Goal: Answer question/provide support: Share knowledge or assist other users

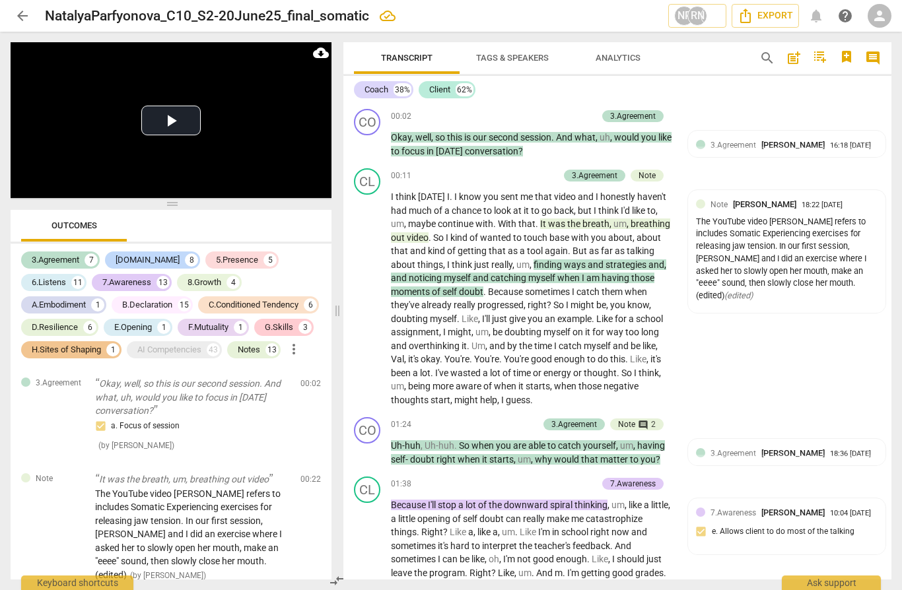
scroll to position [7922, 0]
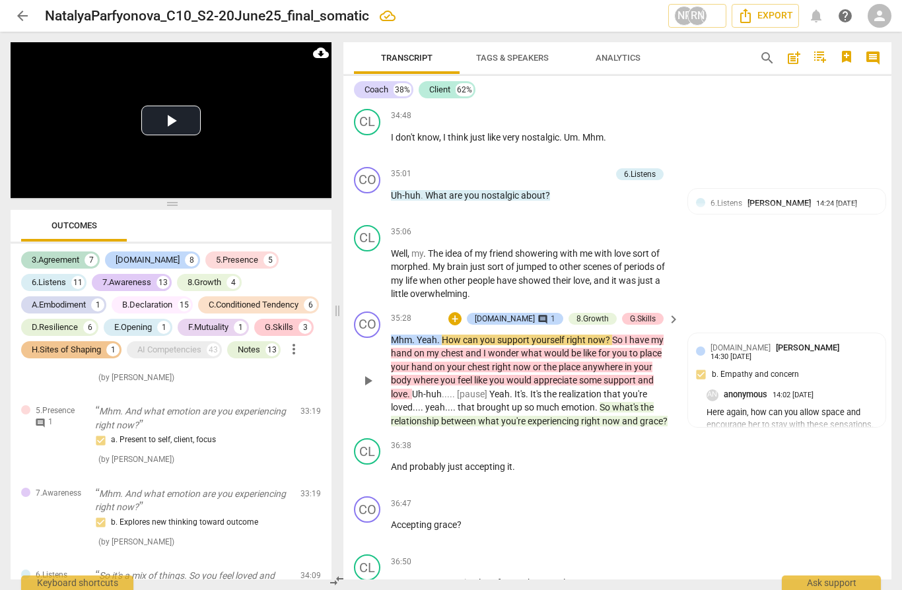
click at [368, 373] on span "play_arrow" at bounding box center [368, 381] width 16 height 16
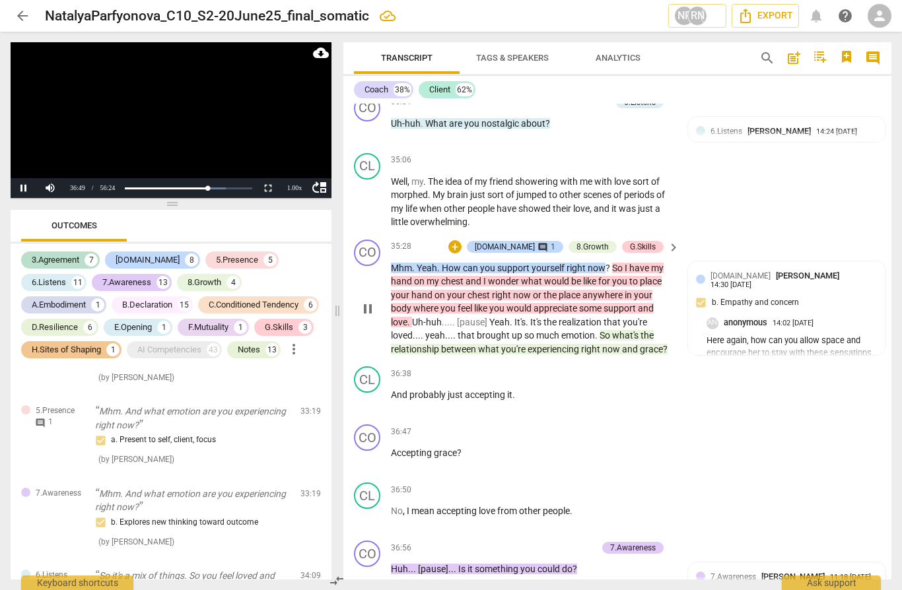
scroll to position [8008, 0]
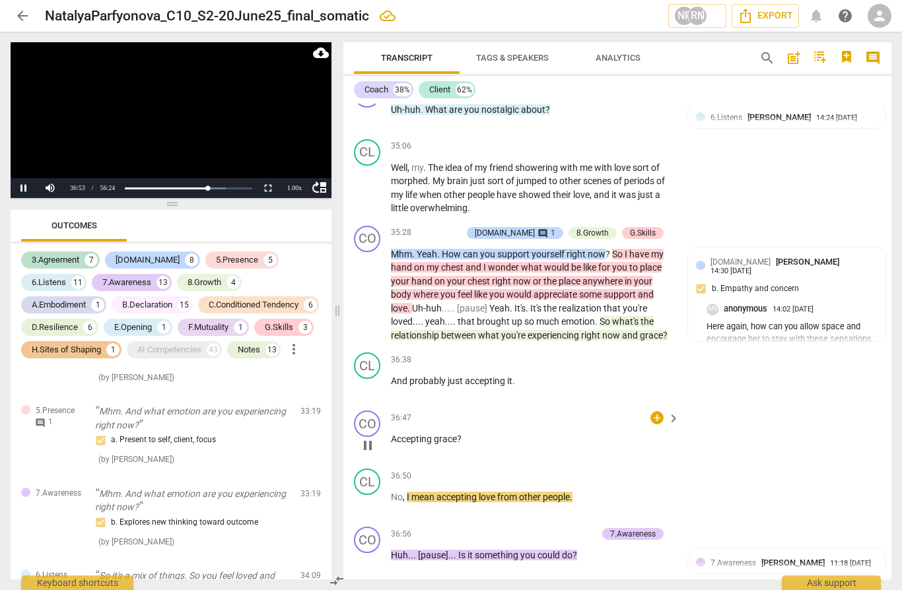
click at [373, 438] on span "pause" at bounding box center [368, 446] width 16 height 16
click at [660, 411] on div "+" at bounding box center [656, 417] width 13 height 13
click at [440, 355] on div at bounding box center [451, 295] width 902 height 590
click at [661, 411] on div "+" at bounding box center [656, 417] width 13 height 13
click at [401, 397] on div at bounding box center [451, 295] width 902 height 590
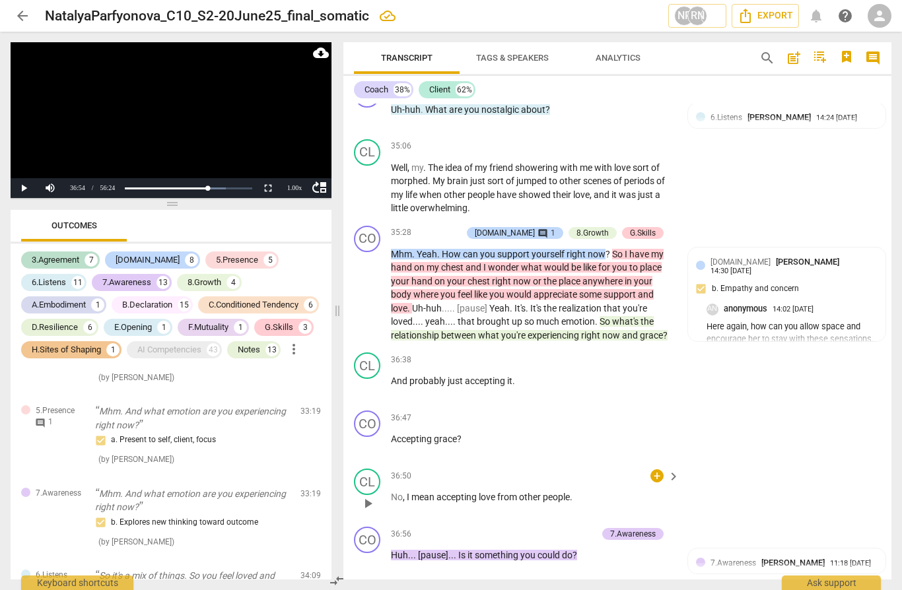
click at [369, 496] on span "play_arrow" at bounding box center [368, 504] width 16 height 16
click at [634, 528] on div "7.Awareness" at bounding box center [633, 534] width 46 height 12
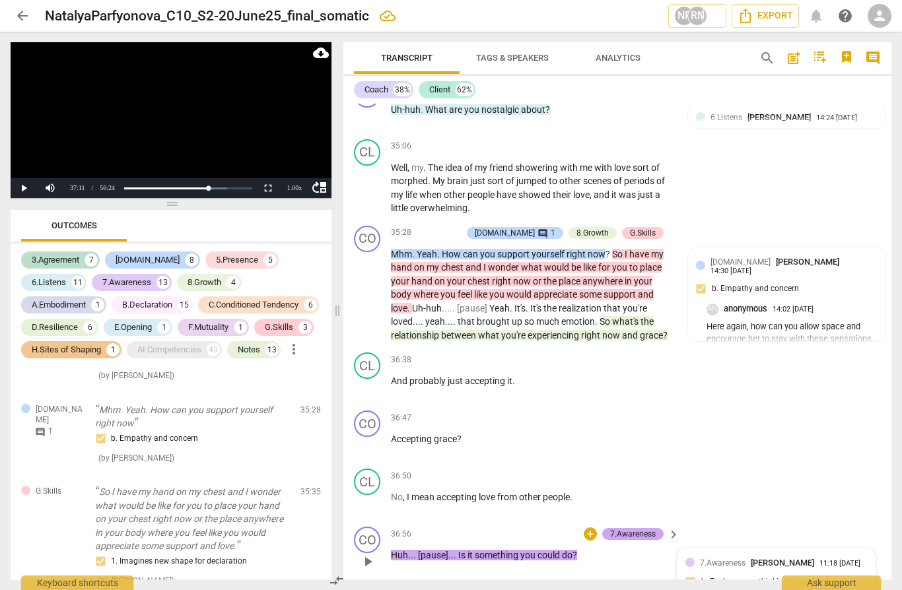
scroll to position [6693, 0]
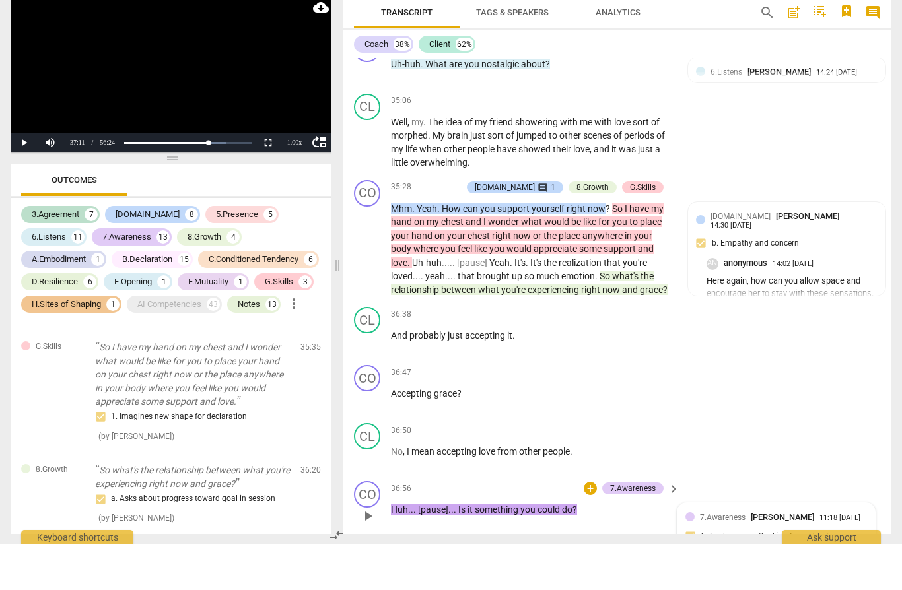
type textarea "H"
type textarea "Ho"
type textarea "How"
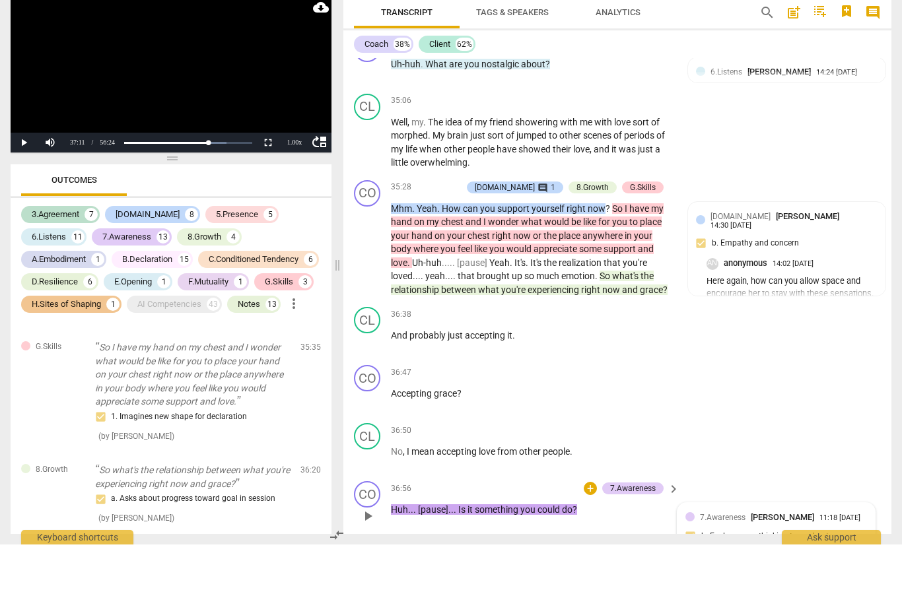
type textarea "How"
type textarea "How c"
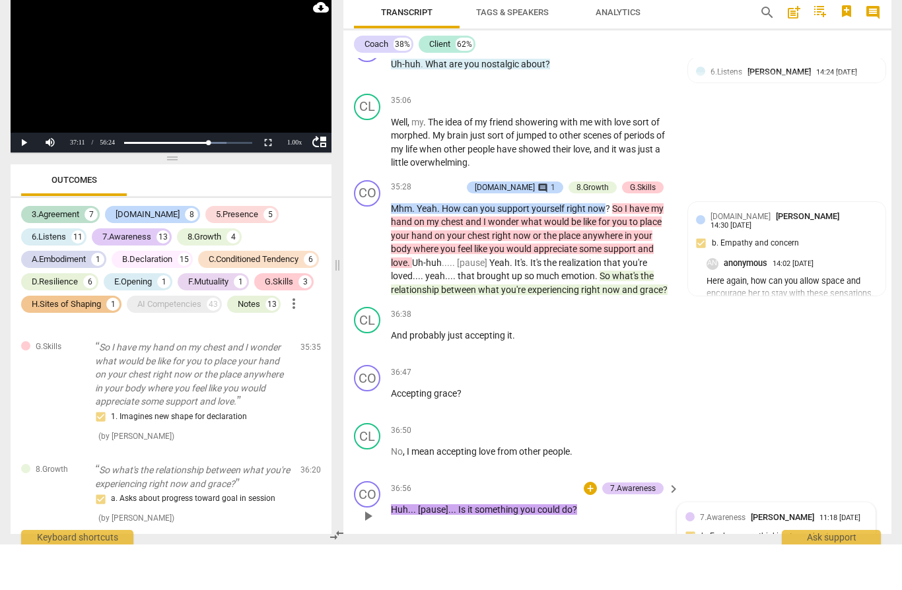
type textarea "How ca"
type textarea "How can"
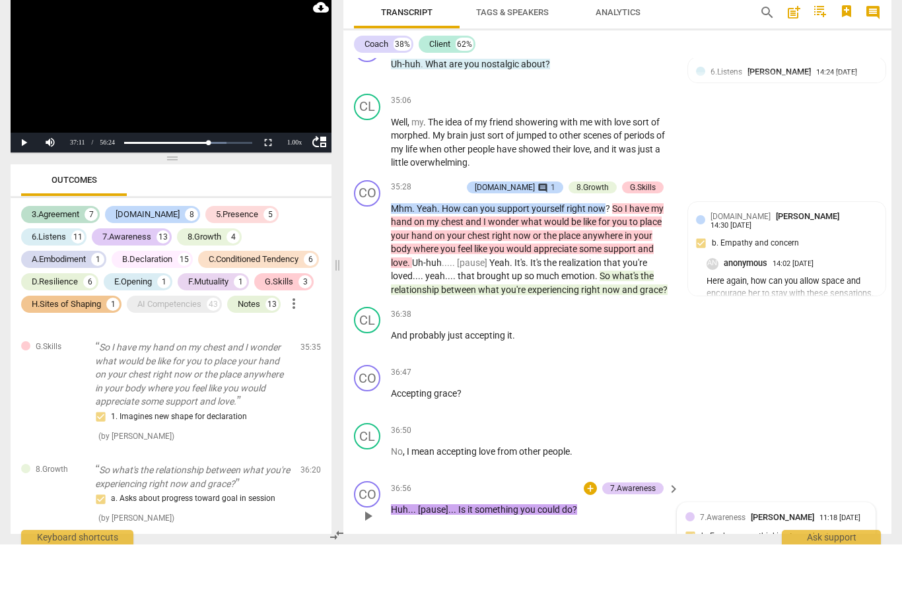
type textarea "How can"
type textarea "How can t"
type textarea "How can th"
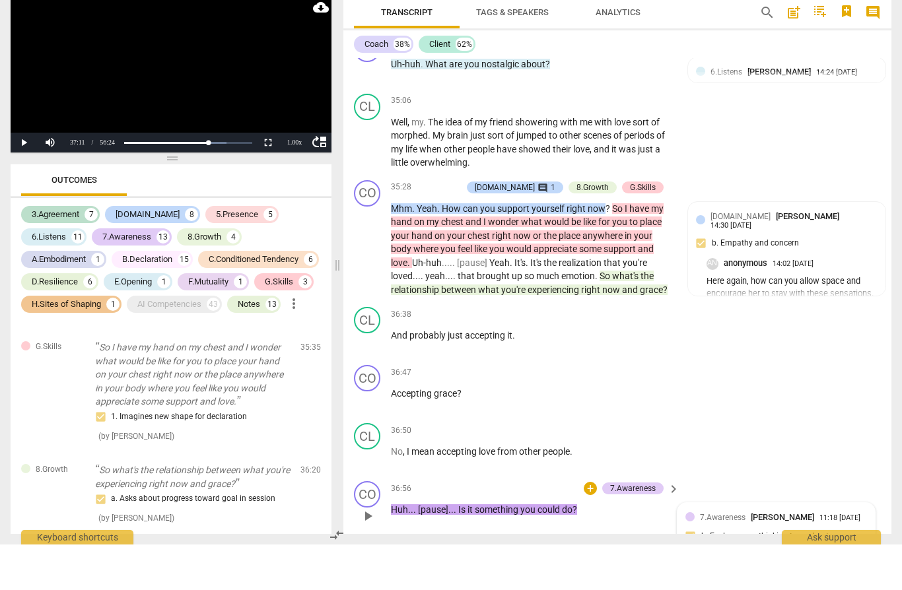
type textarea "How can thi"
type textarea "How can this"
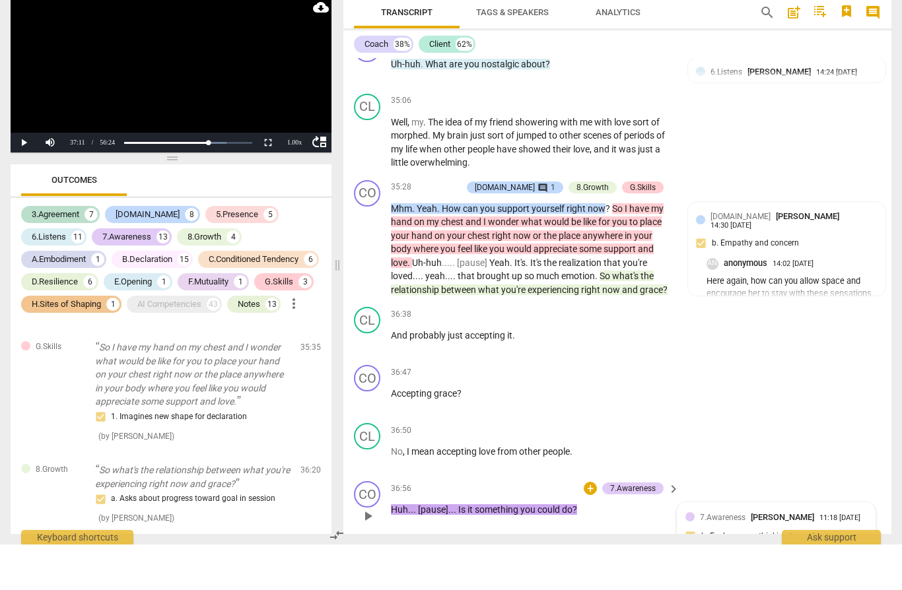
type textarea "How can this"
type textarea "How can this b"
type textarea "How can this be"
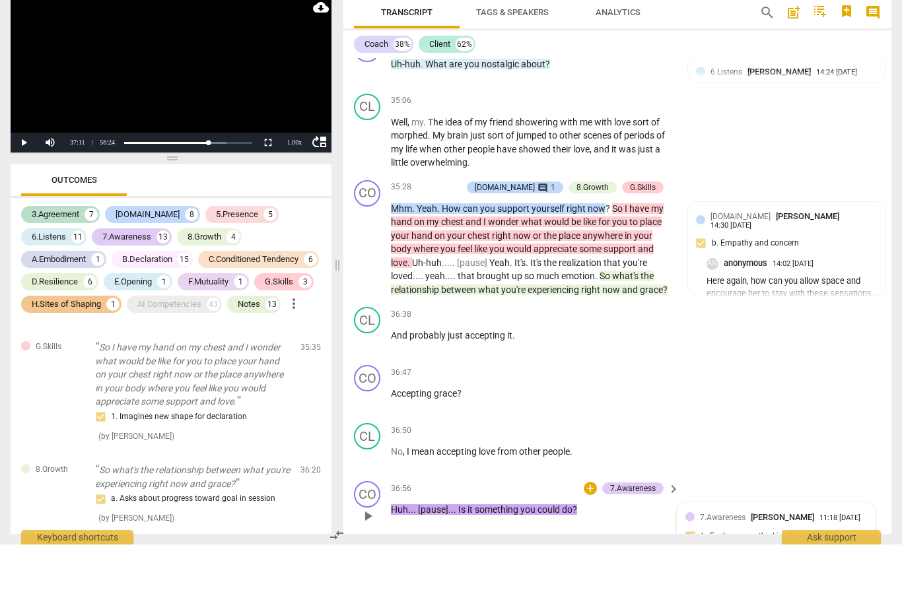
type textarea "How can this be"
type textarea "How can this be a"
type textarea "How can this be an"
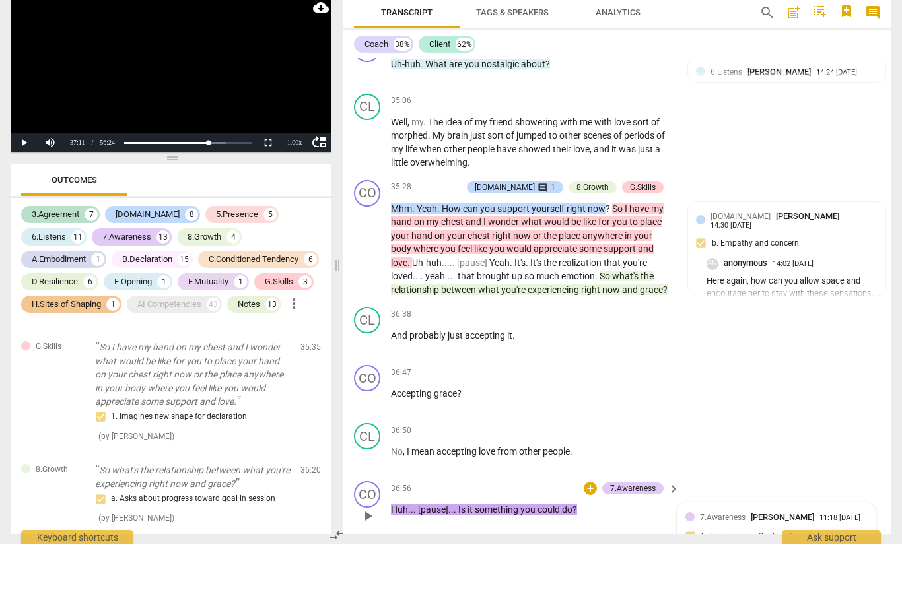
type textarea "How can this be an"
type textarea "How can this be an o"
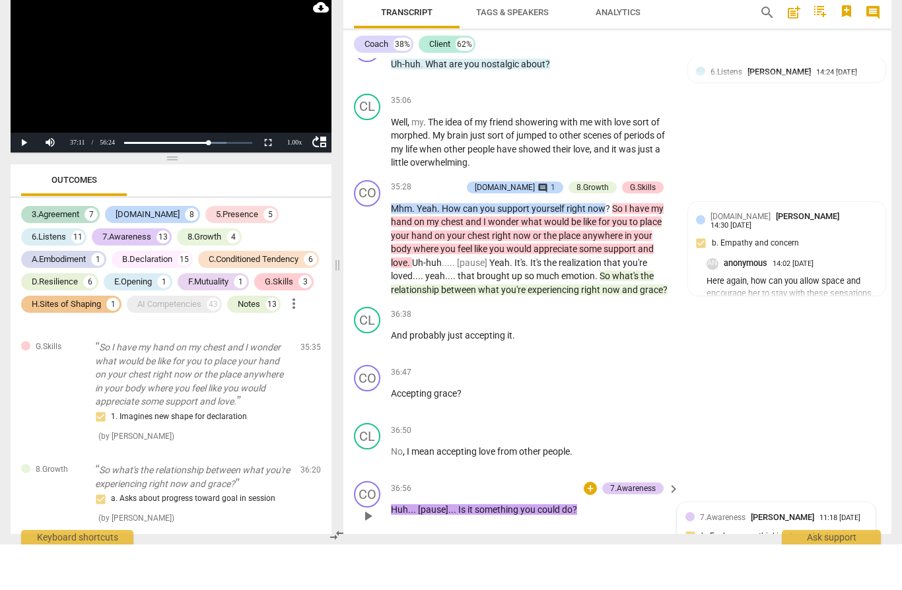
type textarea "How can this be an op"
type textarea "How can this be an ope"
type textarea "How can this be an open"
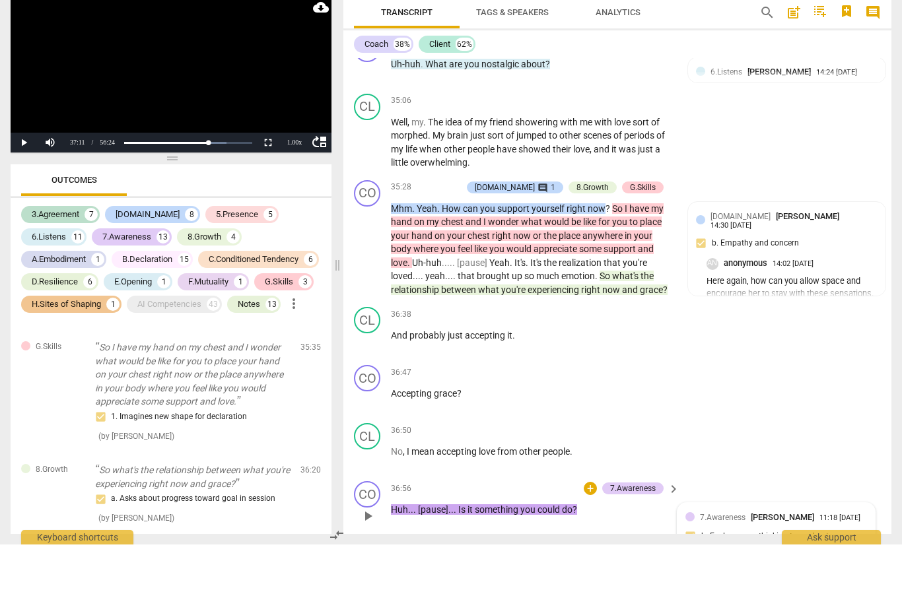
type textarea "How can this be an open"
type textarea "How can this be an open e"
type textarea "How can this be an open en"
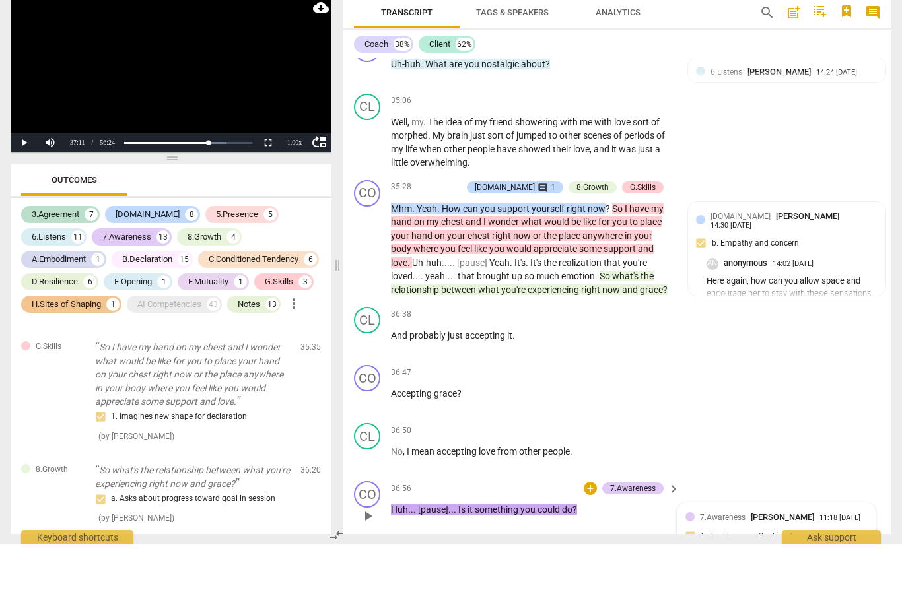
type textarea "How can this be an open end"
type textarea "How can this be an open ende"
type textarea "How can this be an open ended"
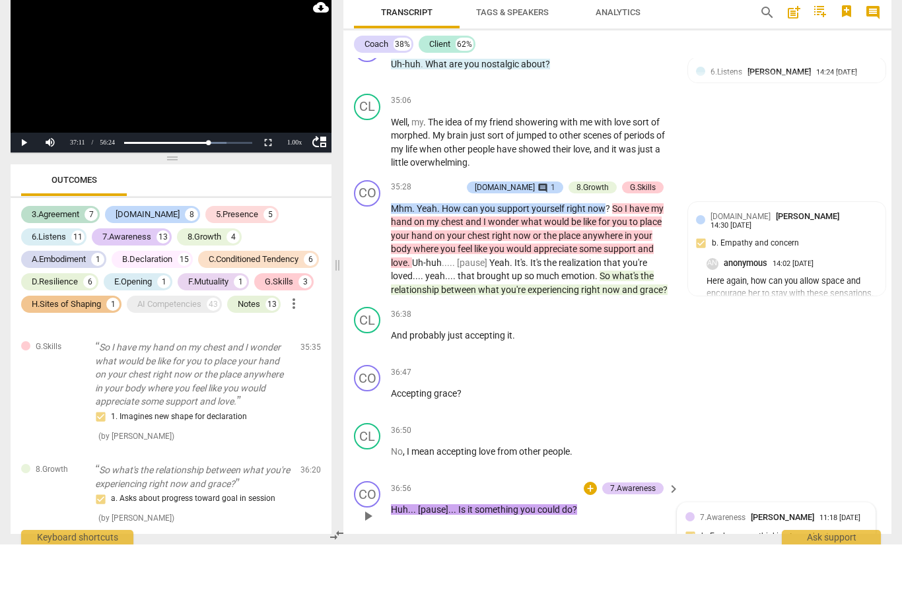
type textarea "How can this be an open ended"
type textarea "How can this be an open ended ?"
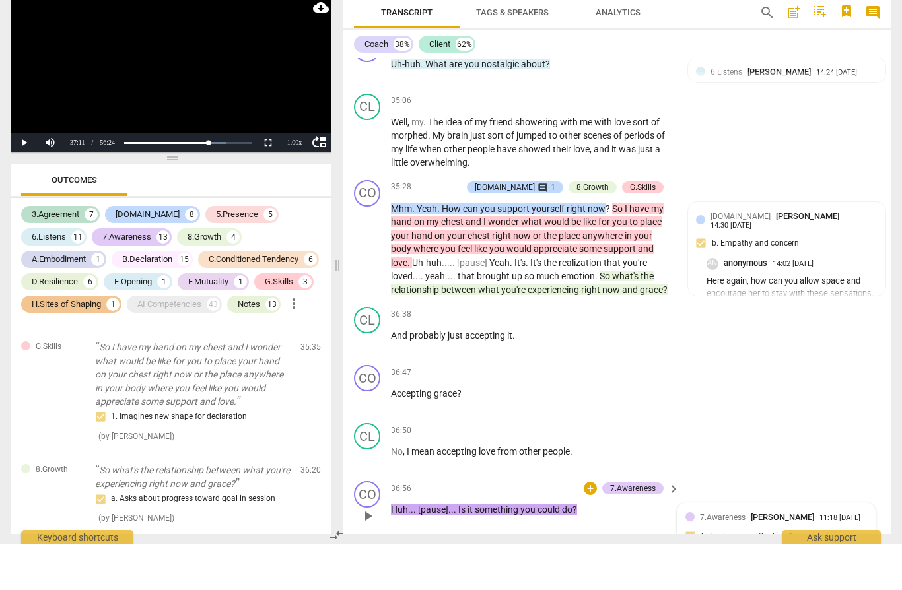
type textarea "How can this be an open ended ?."
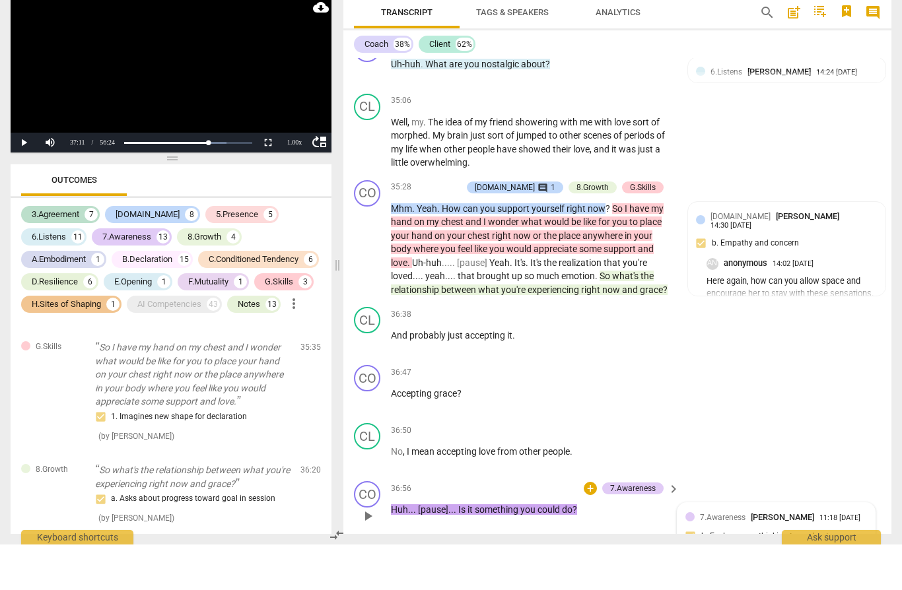
type textarea "How can this be an open ended ?."
type textarea "How can this be an open ended ?. l"
type textarea "How can this be an open ended ?. ls"
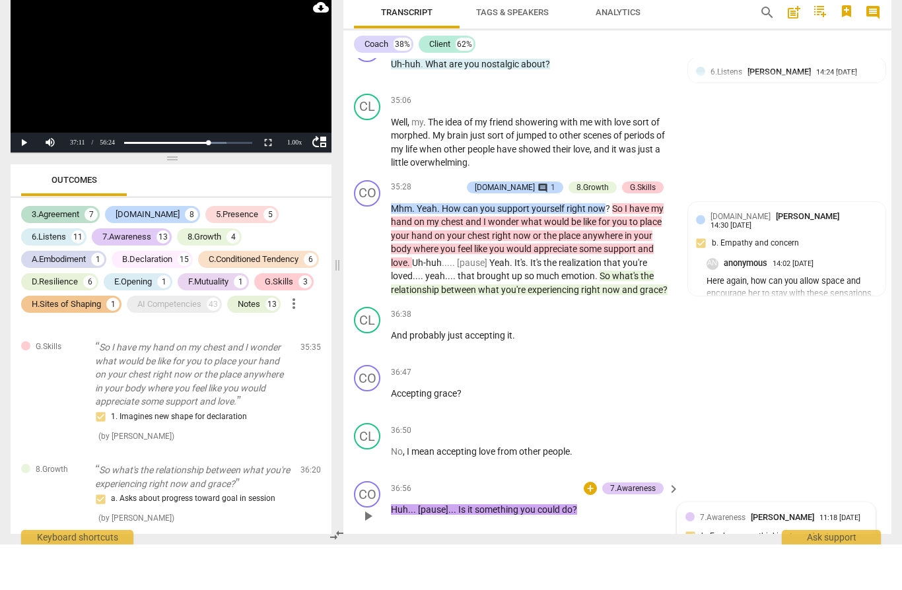
type textarea "How can this be an open ended ?. lso"
type textarea "How can this be an open ended ?. Los"
type textarea "How can this be an open ended ?. Los,"
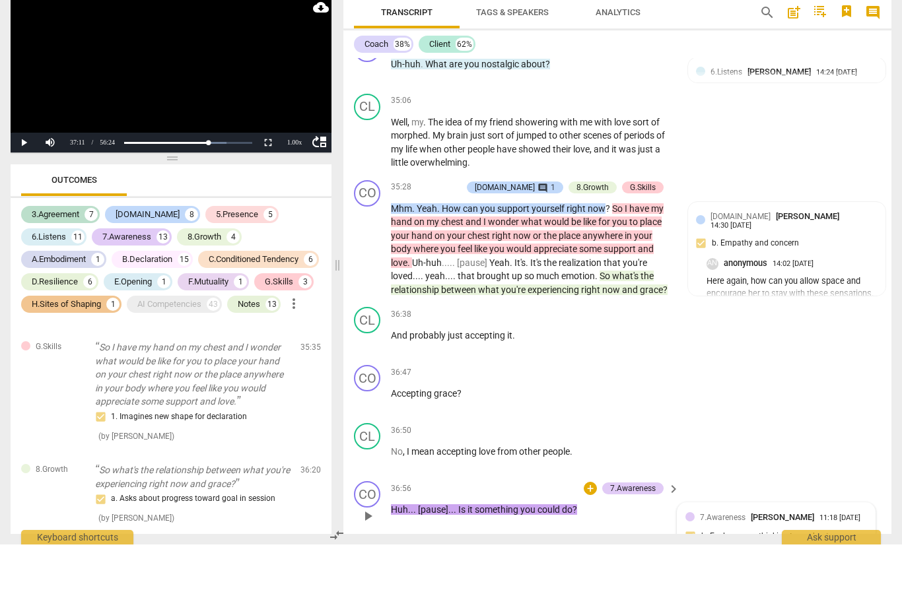
type textarea "How can this be an open ended ?. Los,"
type textarea "How can this be an open ended ?. Los, @"
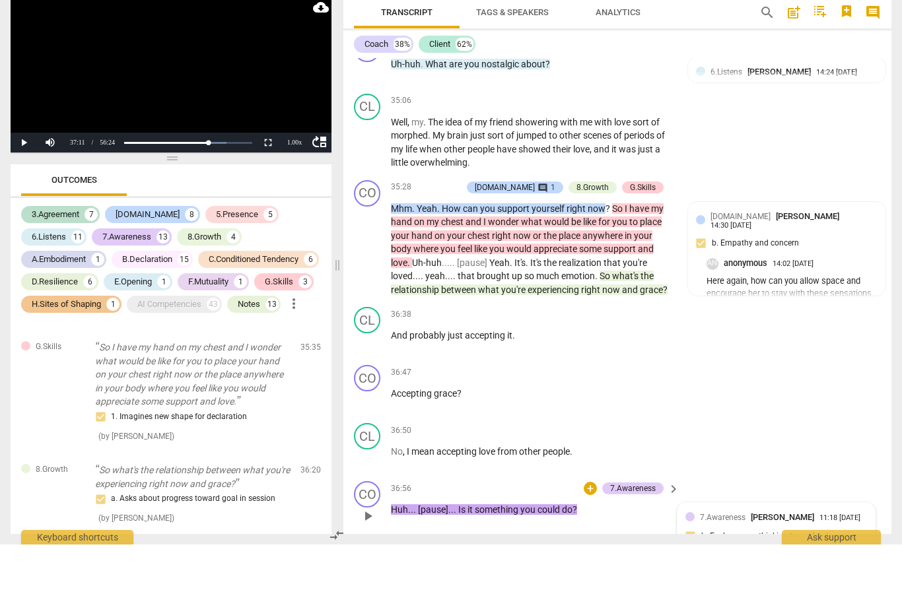
type textarea "How can this be an open ended ?. Los, @"
type textarea "How can this be an open ended ?. Los, @ 3"
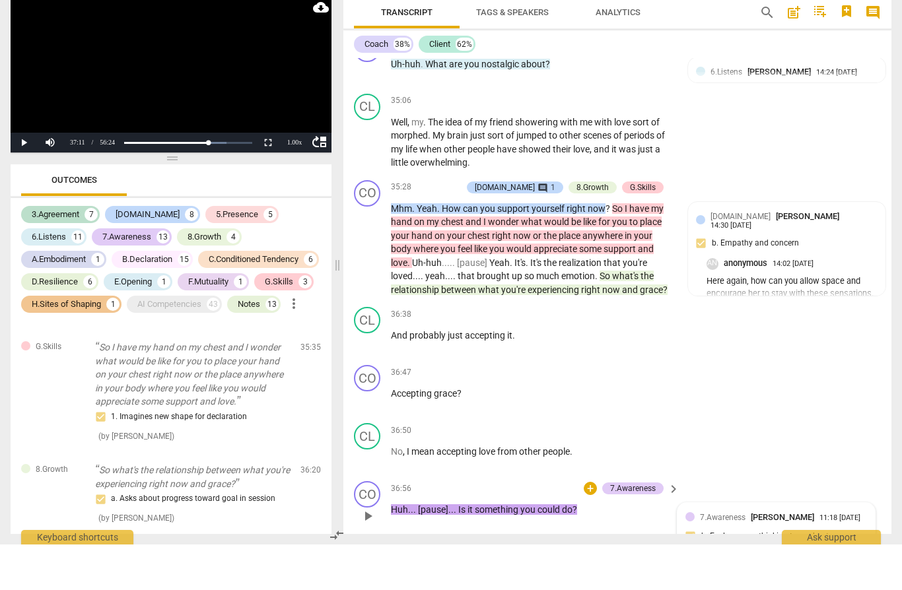
type textarea "How can this be an open ended ?. Los, @ 36"
type textarea "How can this be an open ended ?. Los, @ 36:"
type textarea "How can this be an open ended ?. Los, @ 36:4"
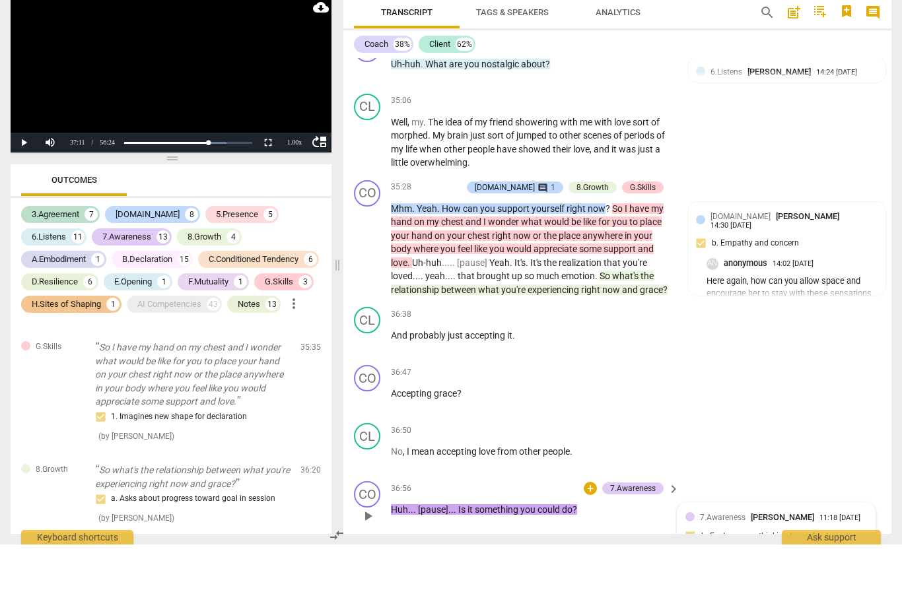
type textarea "How can this be an open ended ?. Los, @ 36:4"
type textarea "How can this be an open ended ?. Los, @ 36:47"
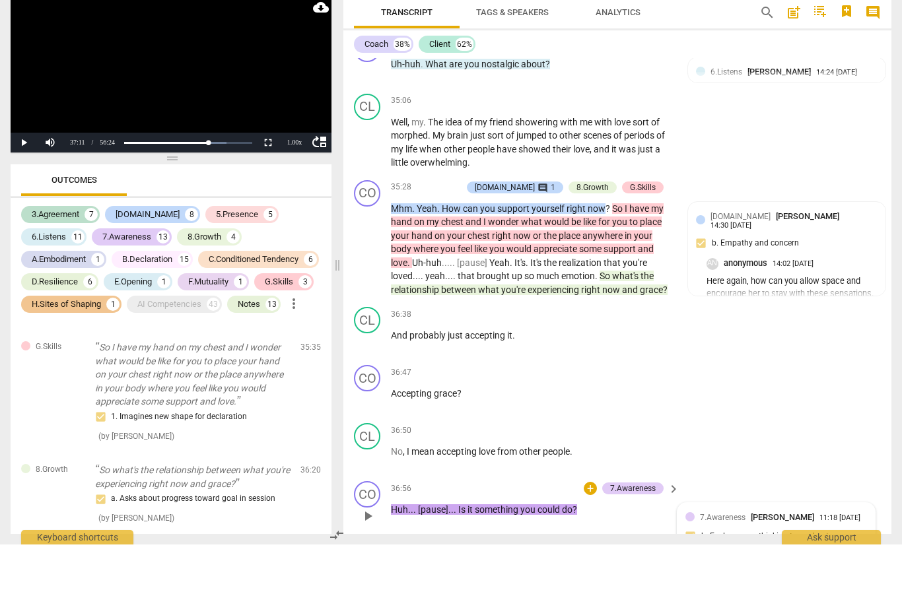
type textarea "How can this be an open ended ?. Los, @ 36:47 -"
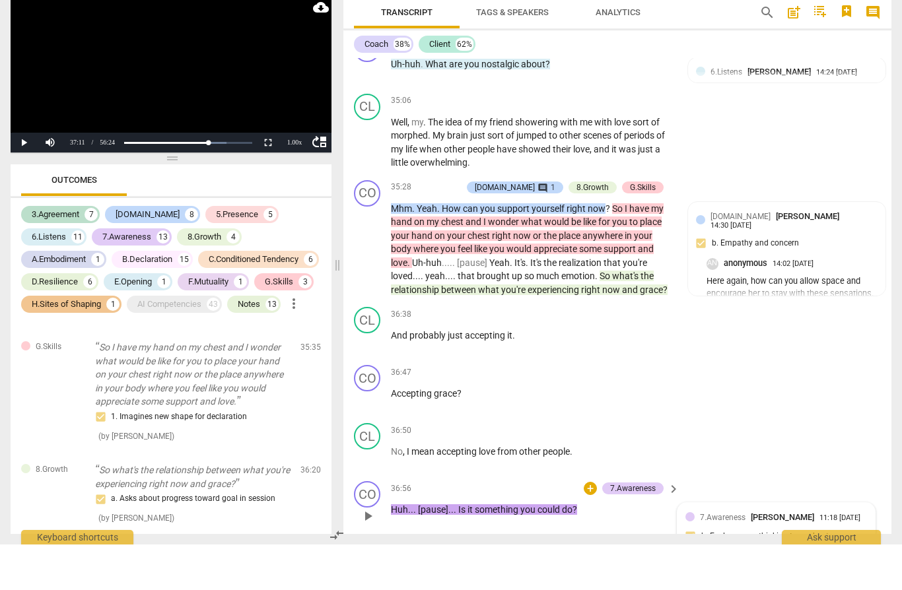
type textarea "How can this be an open ended ?. Los, @ 36:47 - t"
type textarea "How can this be an open ended ?. Los, @ 36:47 - th"
type textarea "How can this be an open ended ?. Los, @ 36:47 - thi"
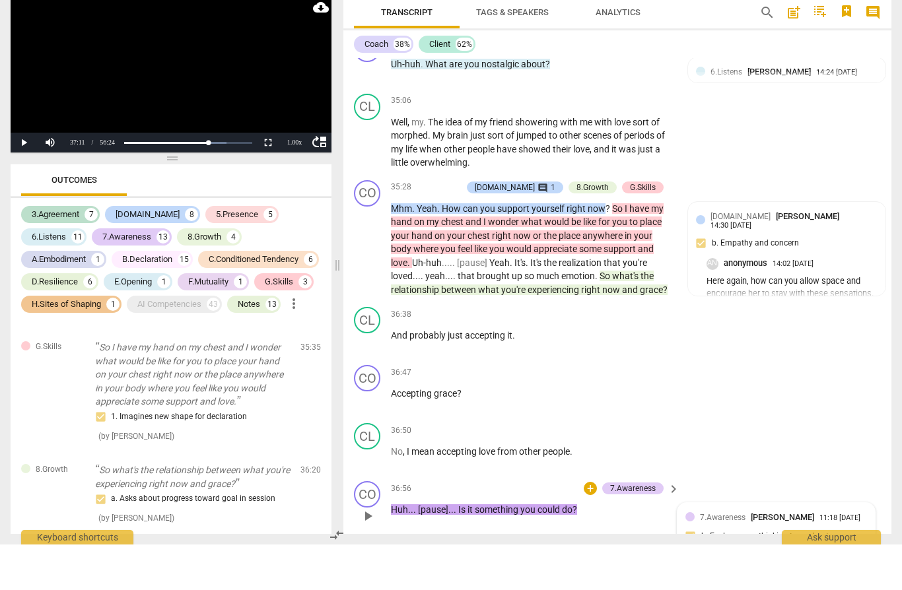
type textarea "How can this be an open ended ?. Los, @ 36:47 - thi"
type textarea "How can this be an open ended ?. Los, @ 36:47 - this"
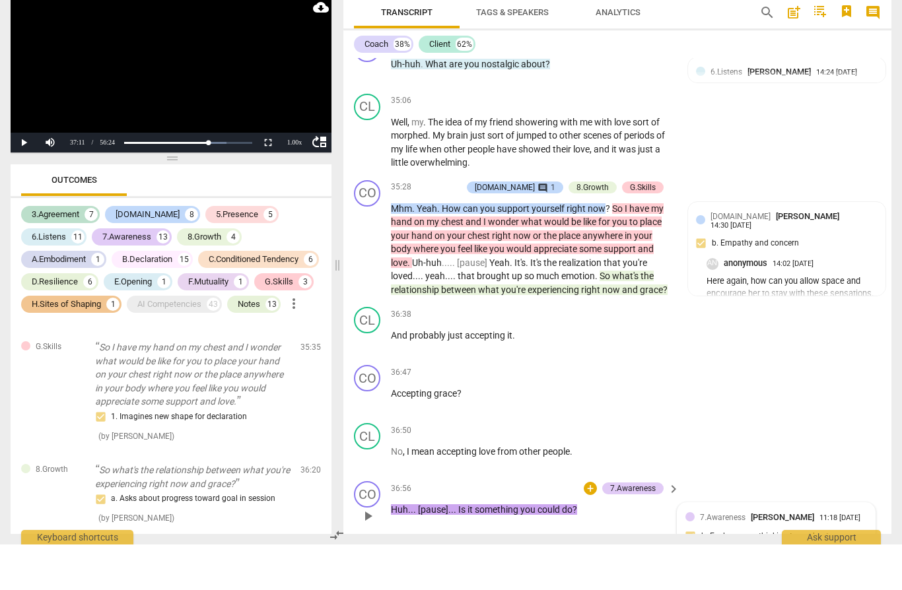
type textarea "How can this be an open ended ?. Los, @ 36:47 - this i"
type textarea "How can this be an open ended ?. Los, @ 36:47 - this is"
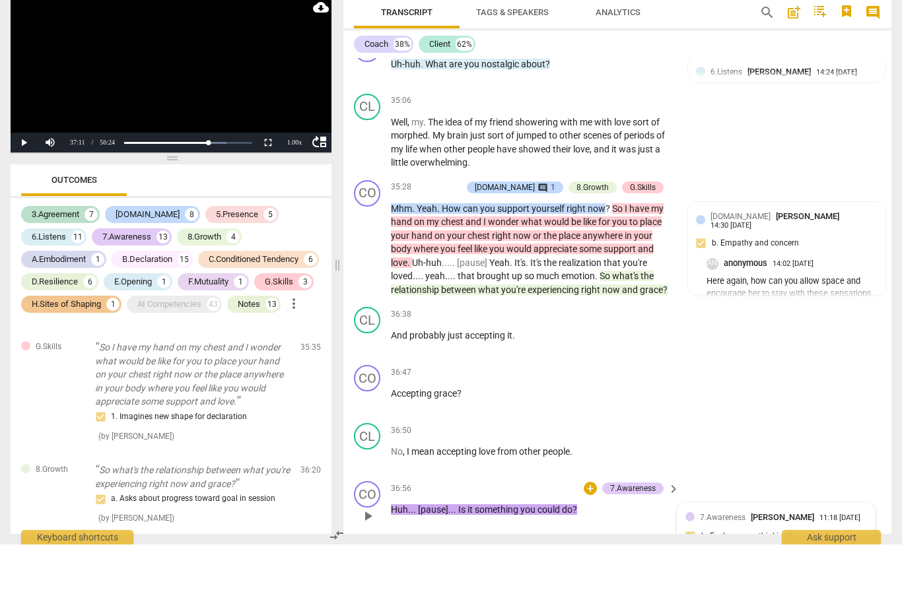
type textarea "How can this be an open ended ?. Los, @ 36:47 - this is"
type textarea "How can this be an open ended ?. Los, @ 36:47 - this is a"
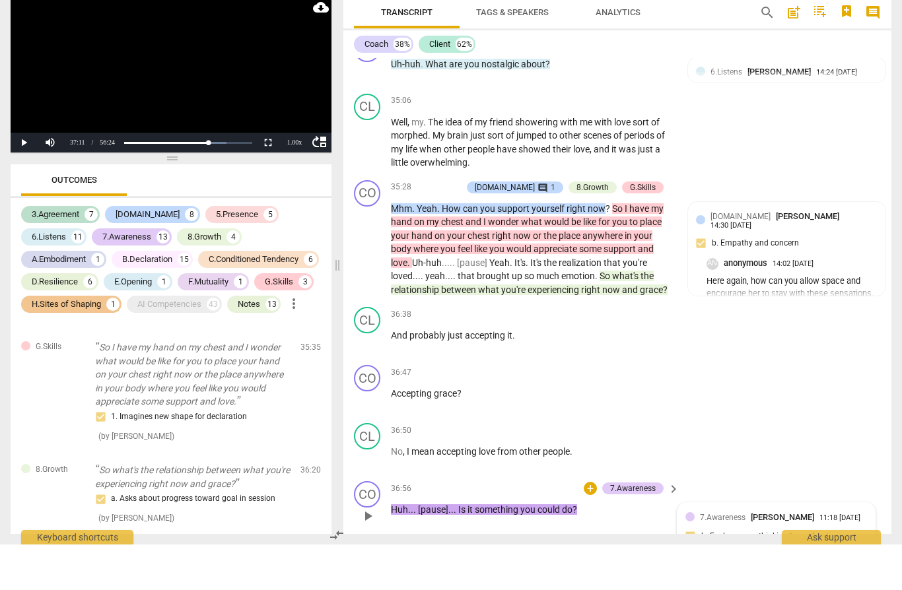
type textarea "How can this be an open ended ?. Los, @ 36:47 - this is a g"
type textarea "How can this be an open ended ?. Los, @ 36:47 - this is a gr"
type textarea "How can this be an open ended ?. Los, @ 36:47 - this is a gre"
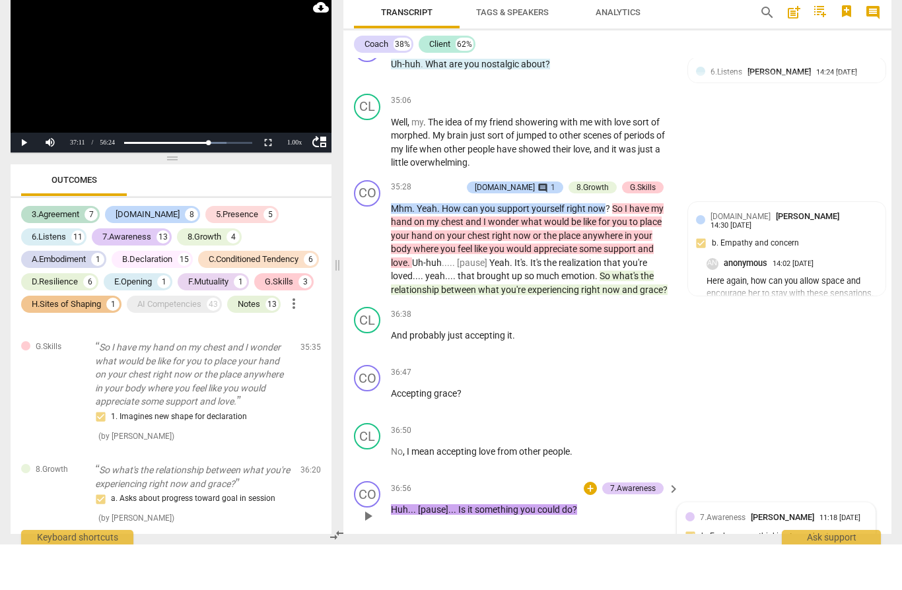
type textarea "How can this be an open ended ?. Los, @ 36:47 - this is a gre"
type textarea "How can this be an open ended ?. Los, @ 36:47 - this is a gret"
type textarea "How can this be an open ended ?. Los, @ 36:47 - this is a [PERSON_NAME]"
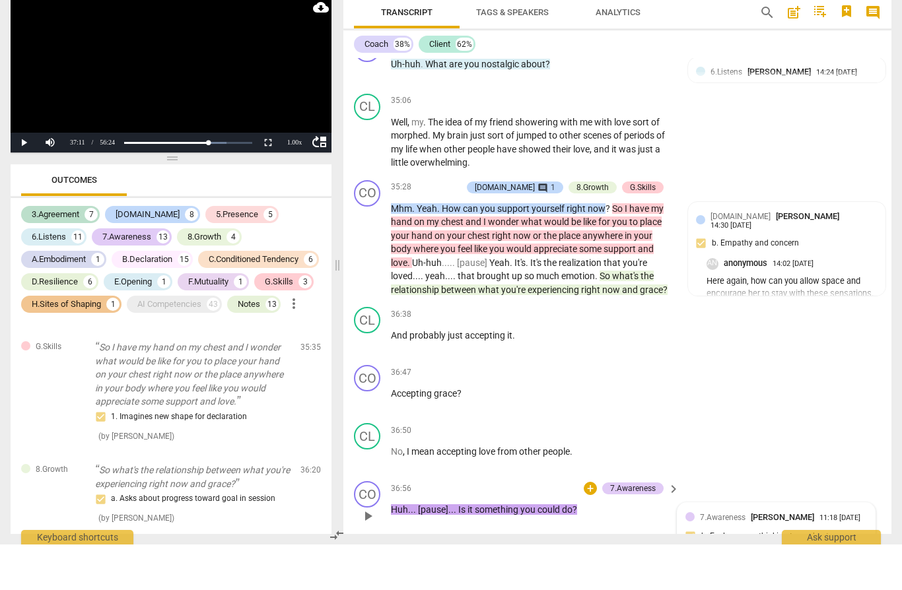
type textarea "How can this be an open ended ?. Los, @ 36:47 - this is a great"
type textarea "How can this be an open ended ?. Los, @ 36:47 - this is a great e"
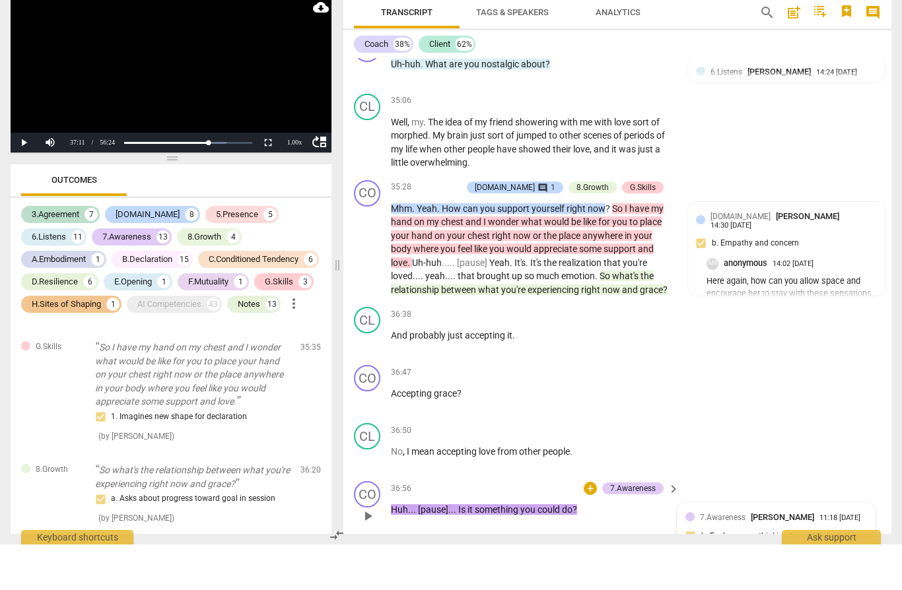
type textarea "How can this be an open ended ?. Los, @ 36:47 - this is a great e"
type textarea "How can this be an open ended ?. Los, @ 36:47 - this is a great ex"
type textarea "How can this be an open ended ?. Los, @ 36:47 - this is a great exa"
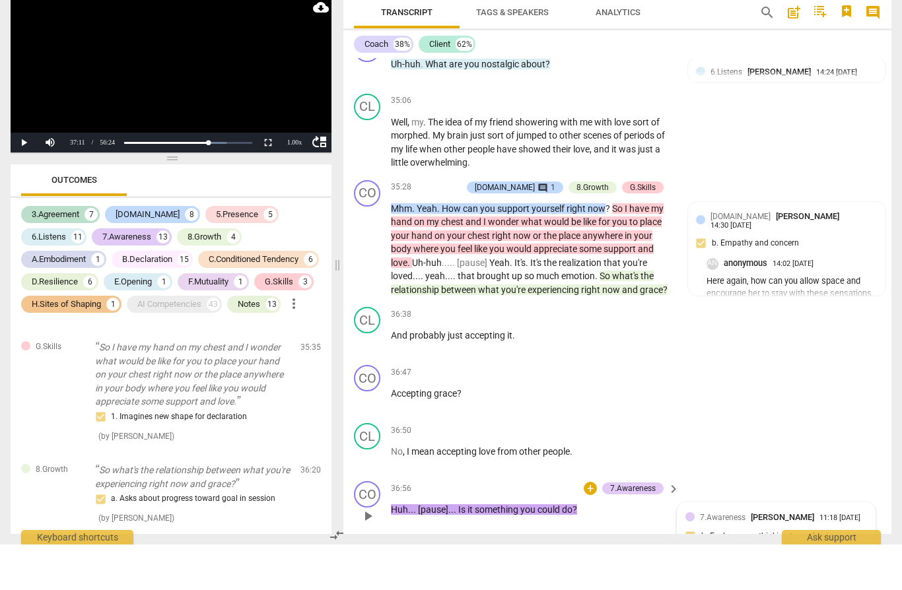
type textarea "How can this be an open ended ?. Los, @ 36:47 - this is a great exam"
type textarea "How can this be an open ended ?. Los, @ 36:47 - this is a great examp"
type textarea "How can this be an open ended ?. Los, @ 36:47 - this is a great exampl"
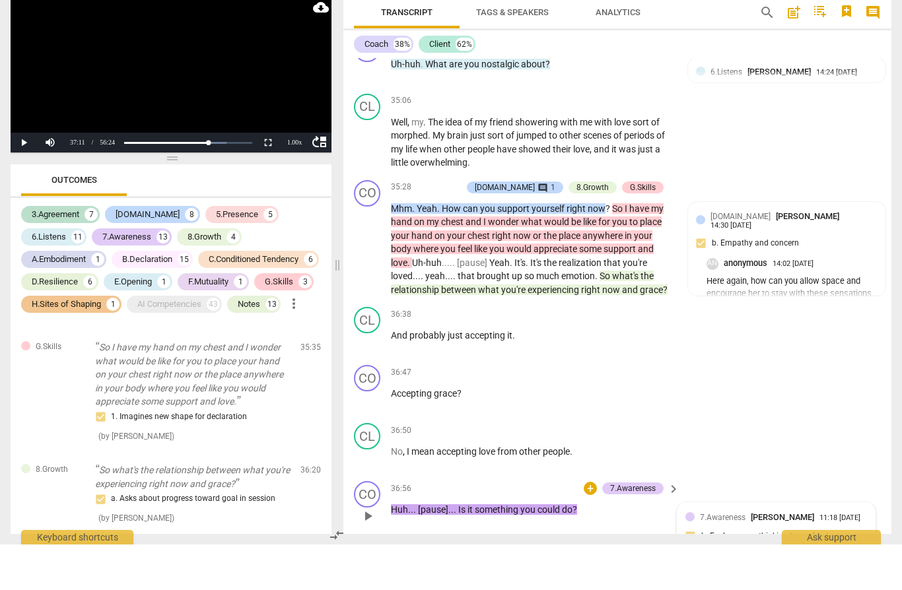
type textarea "How can this be an open ended ?. Los, @ 36:47 - this is a great exampl"
type textarea "How can this be an open ended ?. Los, @ 36:47 - this is a great example"
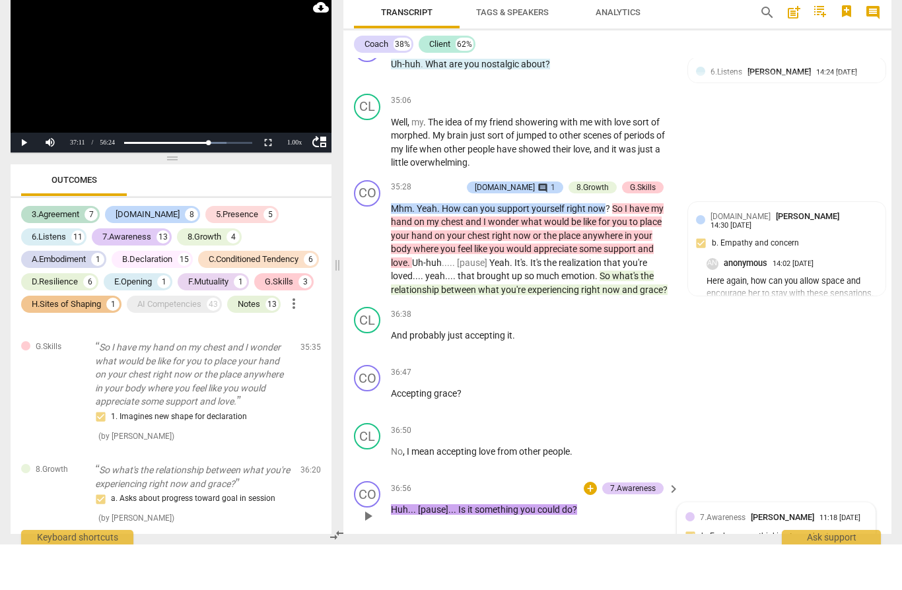
type textarea "How can this be an open ended ?. Los, @ 36:47 - this is a great example w"
type textarea "How can this be an open ended ?. Los, @ 36:47 - this is a great example wh"
type textarea "How can this be an open ended ?. Los, @ 36:47 - this is a great example why"
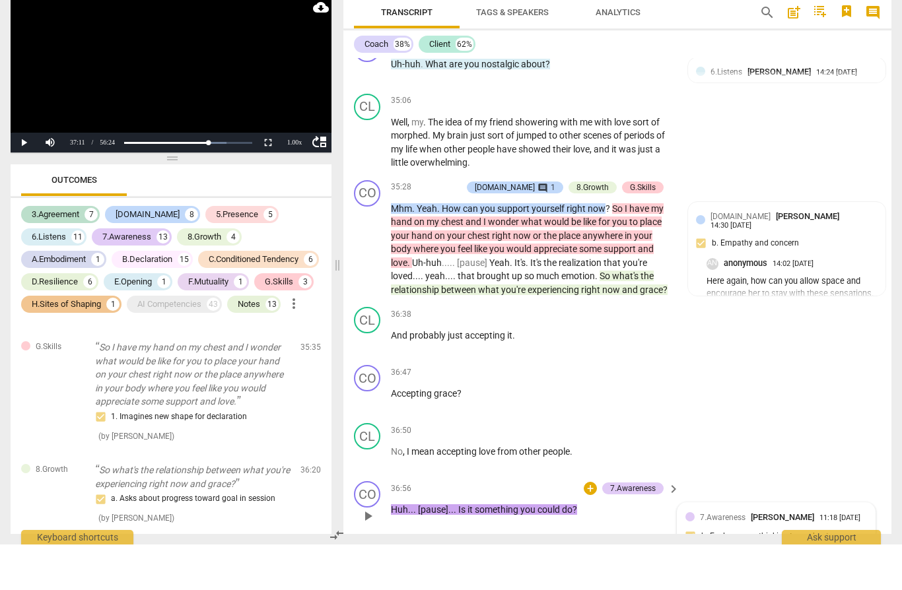
type textarea "How can this be an open ended ?. Los, @ 36:47 - this is a great example why"
type textarea "How can this be an open ended ?. Los, @ 36:47 - this is a great example why w"
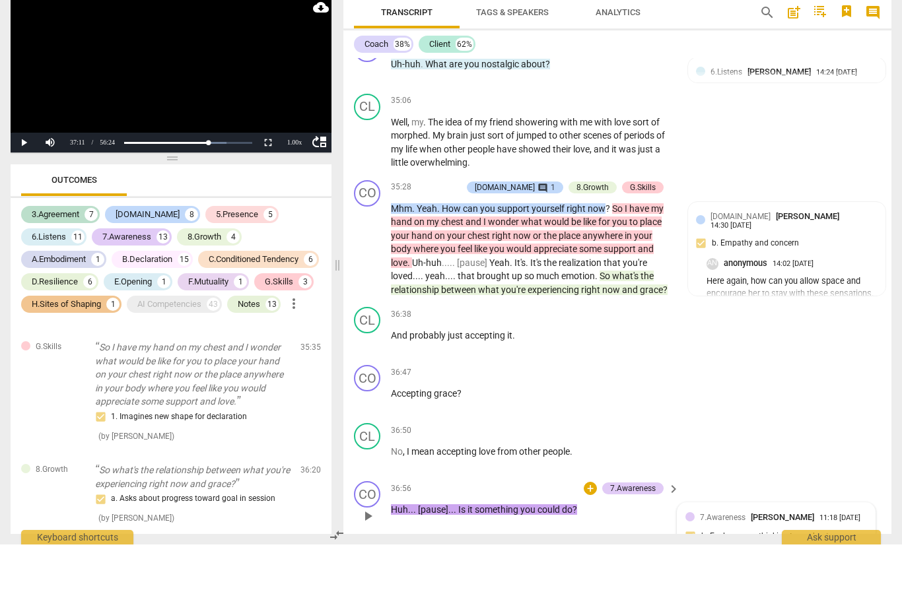
type textarea "How can this be an open ended ?. Los, @ 36:47 - this is a great example why we"
type textarea "How can this be an open ended ?. Los, @ 36:47 - this is a great example why we d"
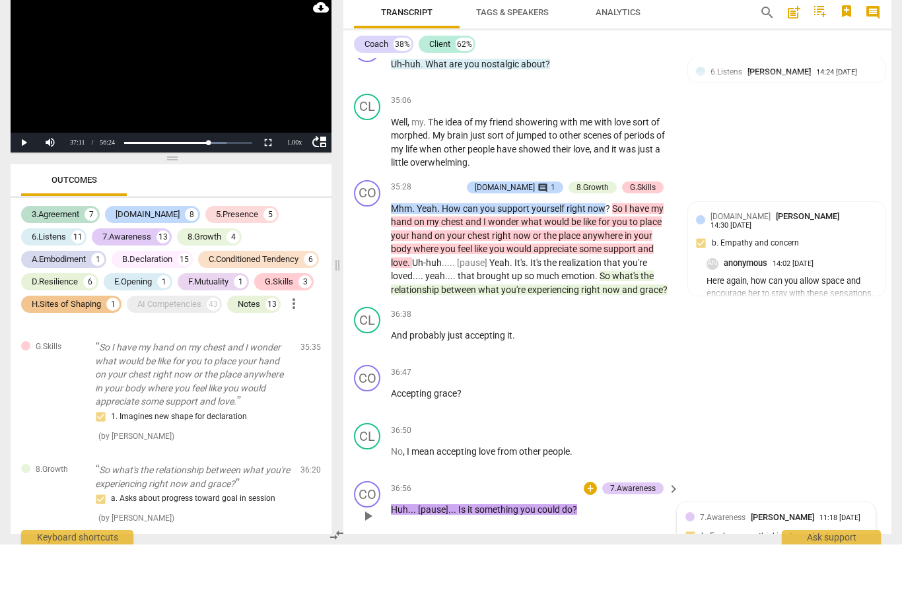
type textarea "How can this be an open ended ?. Los, @ 36:47 - this is a great example why we d"
type textarea "How can this be an open ended ?. Los, @ 36:47 - this is a great example why we …"
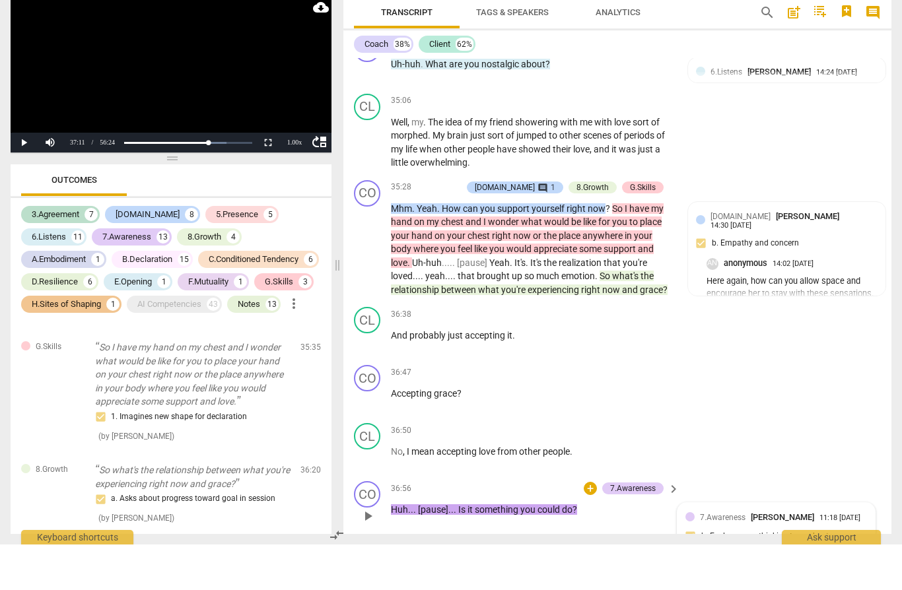
type textarea "How can this be an open ended ?. Los, @ 36:47 - this is a great example why we …"
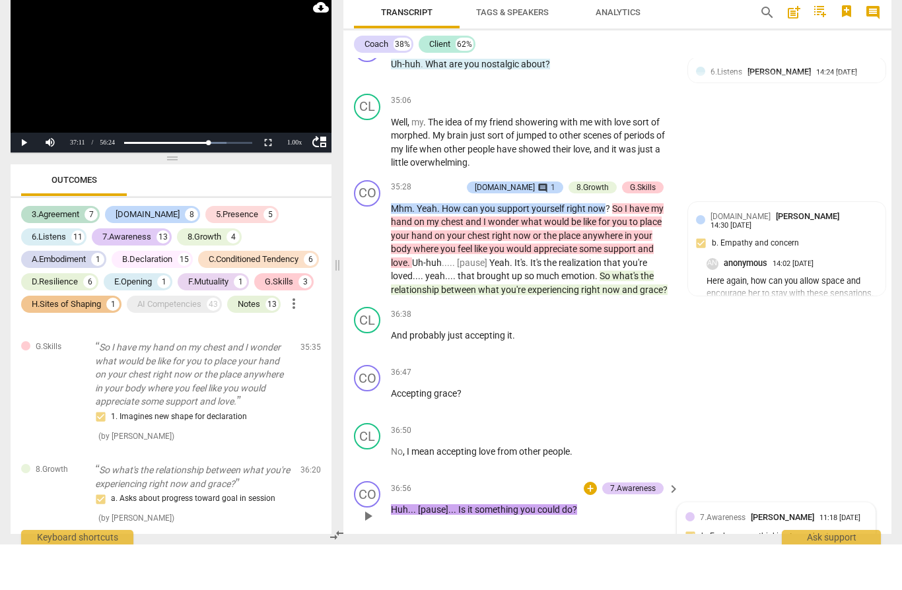
type textarea "How can this be an open ended ?. Los, @ 36:47 - this is a great example why we …"
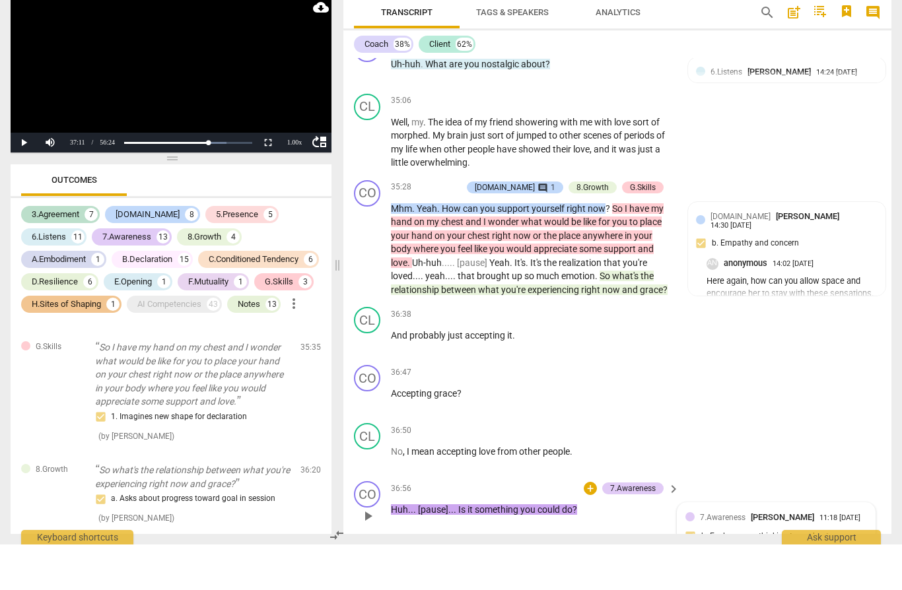
type textarea "How can this be an open ended ?. Los, @ 36:47 - this is a great example why we …"
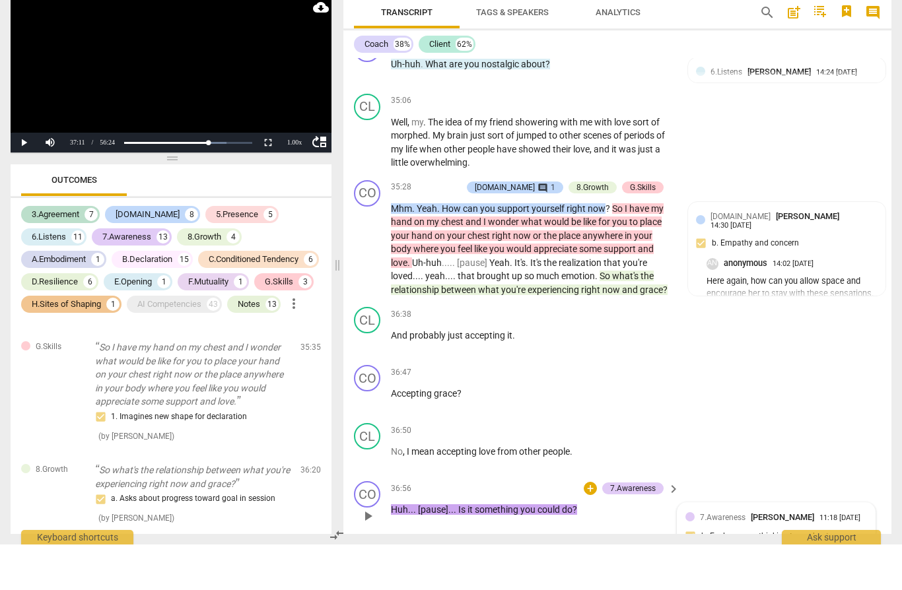
type textarea "How can this be an open ended ?. Los, @ 36:47 - this is a great example why we …"
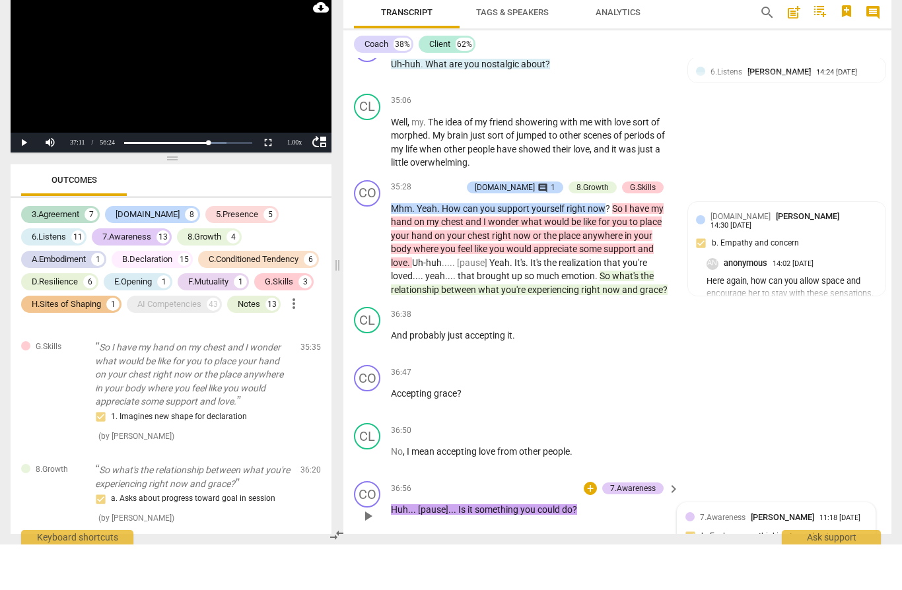
type textarea "How can this be an open ended ?. Los, @ 36:47 - this is a great example why we …"
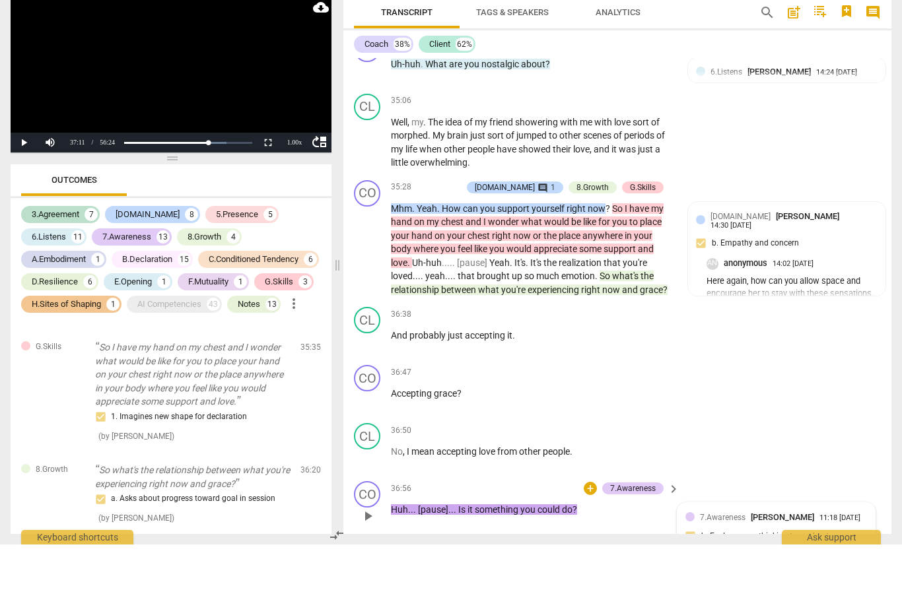
scroll to position [0, 0]
type textarea "How can this be an open ended ?. Los, @ 36:47 - this is a great example why we …"
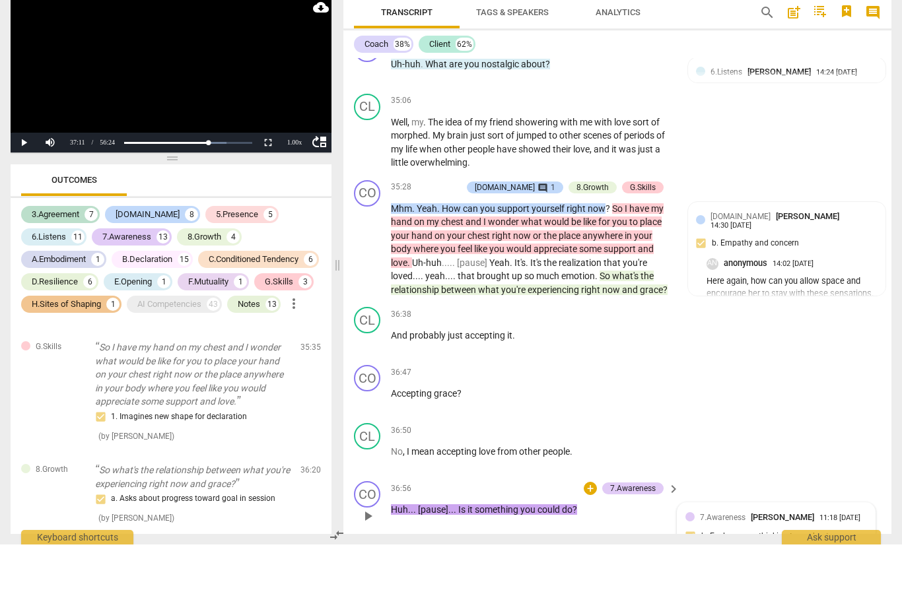
type textarea "How can this be an open ended ?. Los, @ 36:47 - this is a great example why we …"
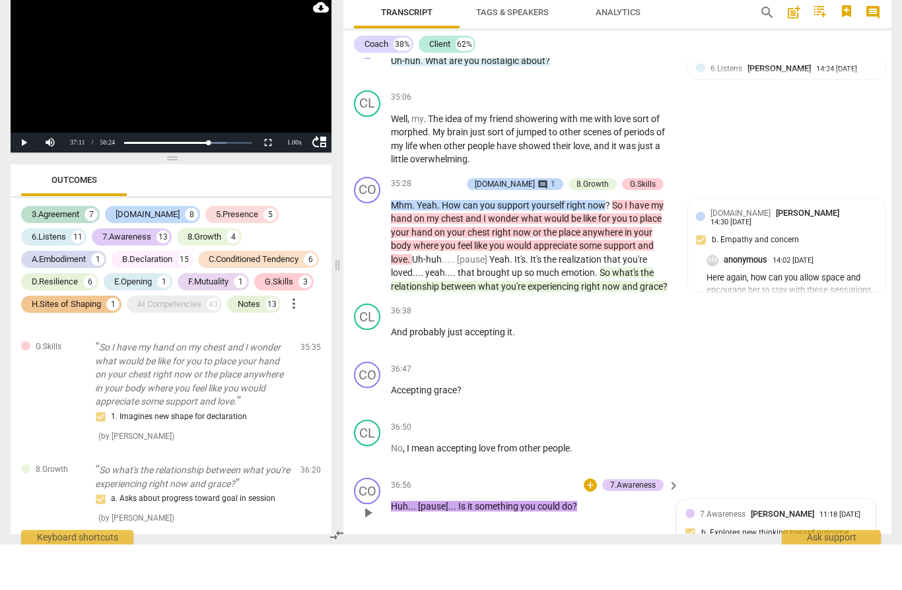
scroll to position [8013, 0]
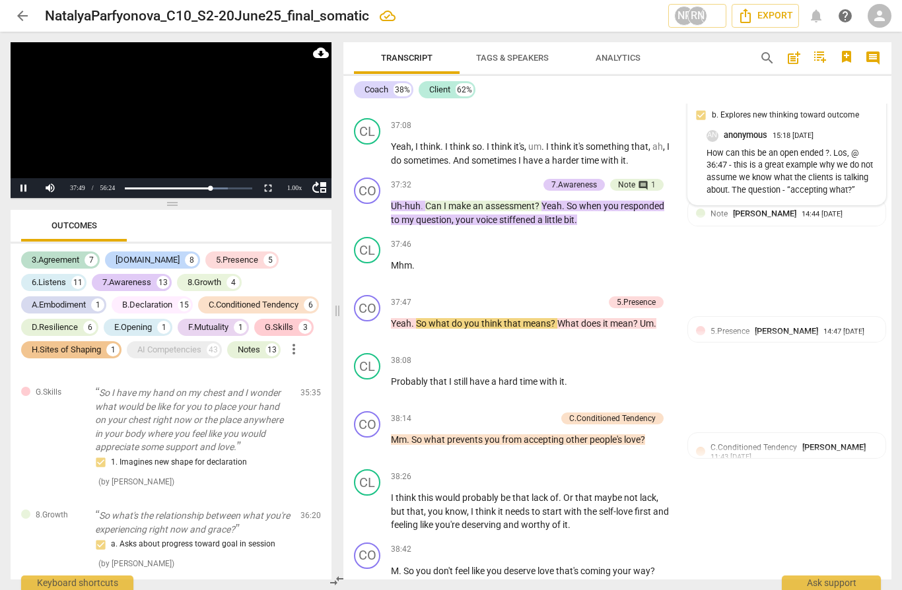
scroll to position [8526, 0]
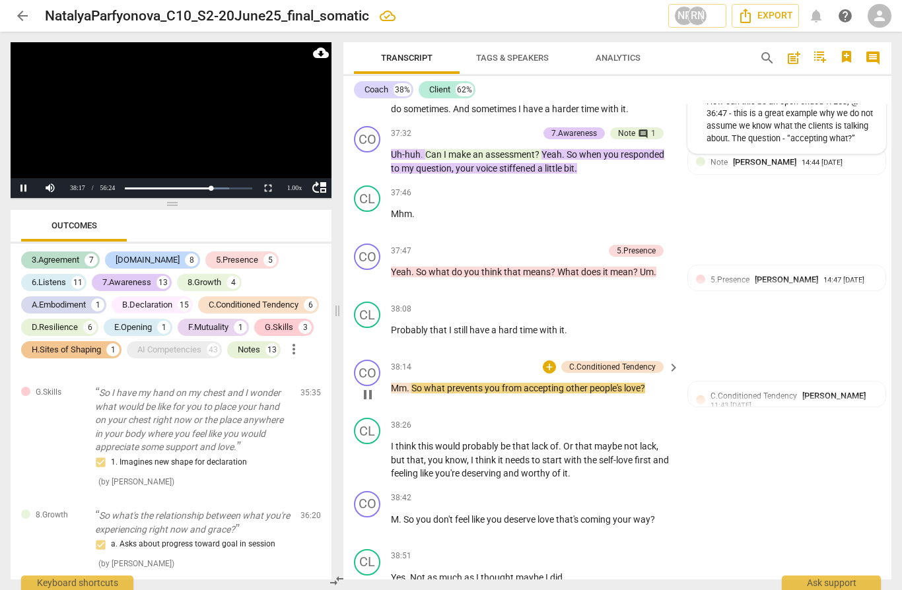
click at [374, 387] on span "pause" at bounding box center [368, 395] width 16 height 16
click at [609, 361] on div "C.Conditioned Tendency" at bounding box center [612, 367] width 86 height 12
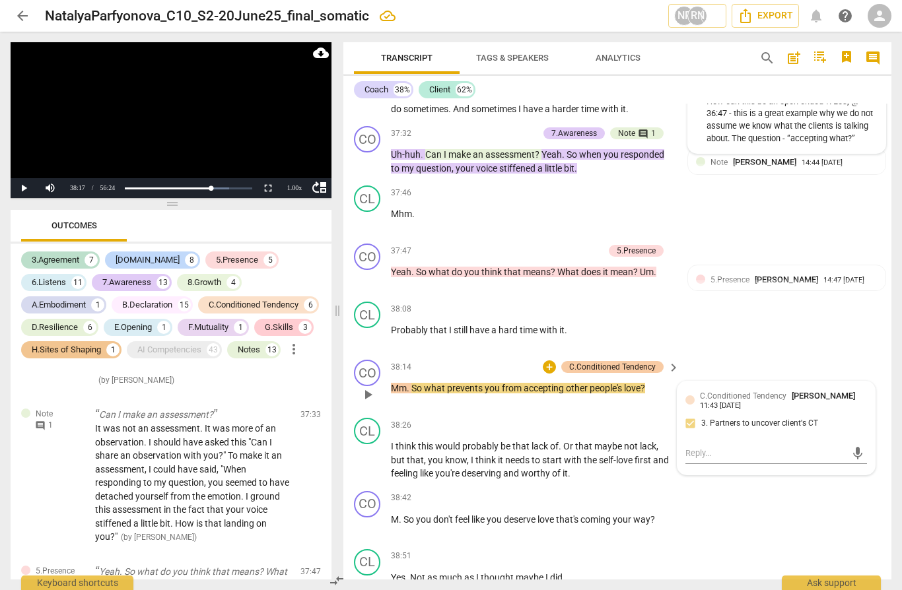
scroll to position [7097, 0]
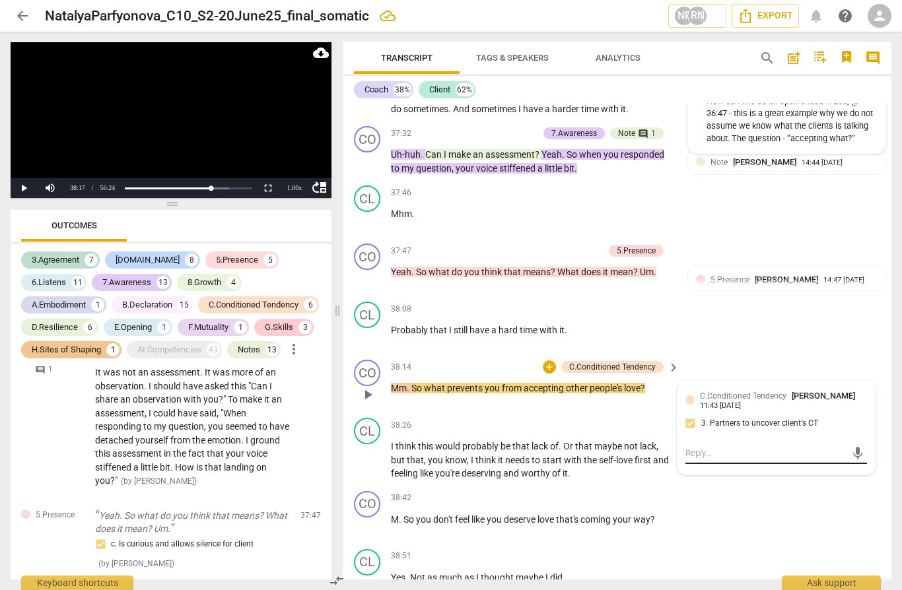
click at [705, 447] on textarea at bounding box center [765, 453] width 161 height 13
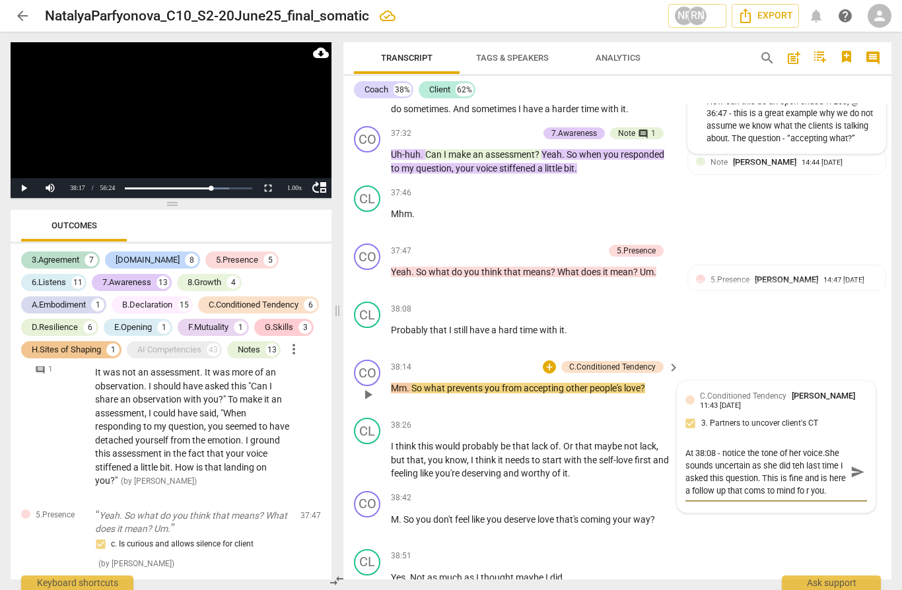
scroll to position [11, 0]
click at [833, 447] on textarea "At 38:08 - notice the tone of her voice.She sounds uncertain as she did teh las…" at bounding box center [765, 472] width 161 height 50
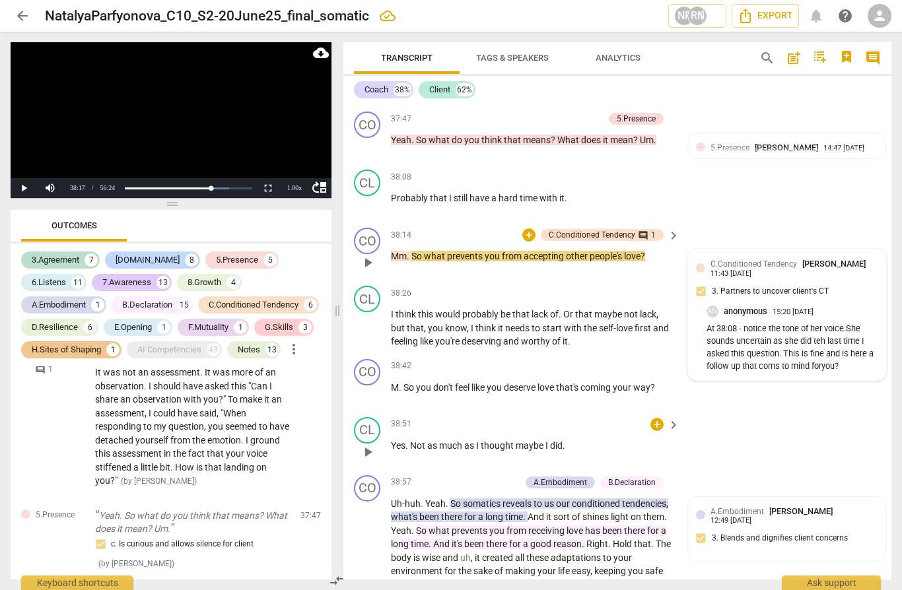
scroll to position [8660, 0]
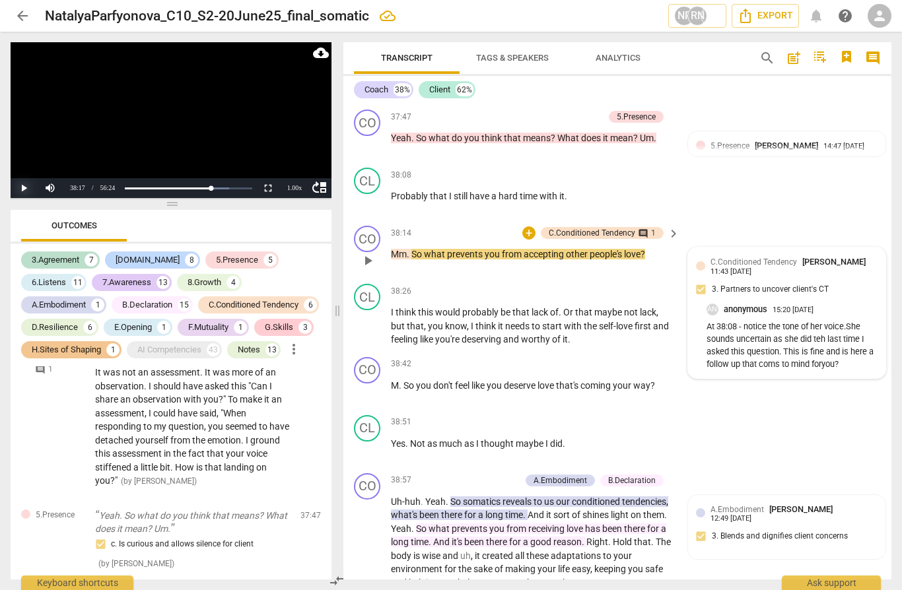
click at [24, 187] on button "Play" at bounding box center [24, 188] width 26 height 20
click at [296, 191] on div "1.00 x" at bounding box center [294, 188] width 26 height 20
click at [299, 146] on li "1.25x" at bounding box center [294, 142] width 26 height 15
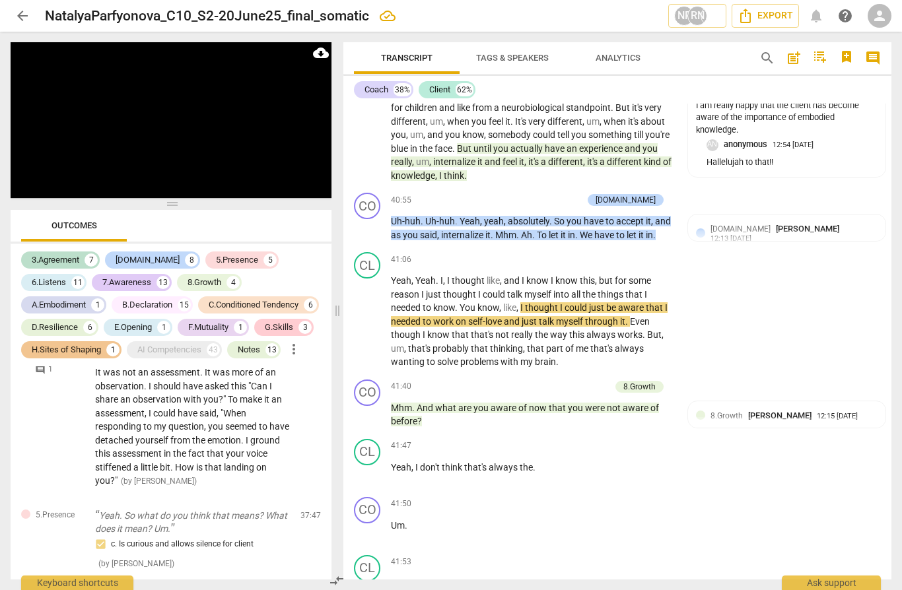
scroll to position [9442, 0]
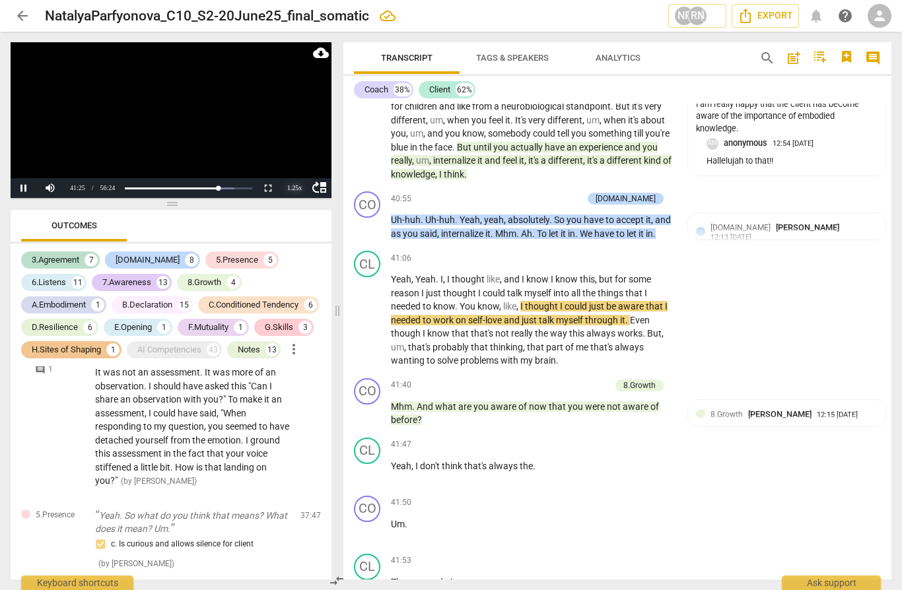
click at [300, 189] on div "1.25 x" at bounding box center [294, 188] width 26 height 20
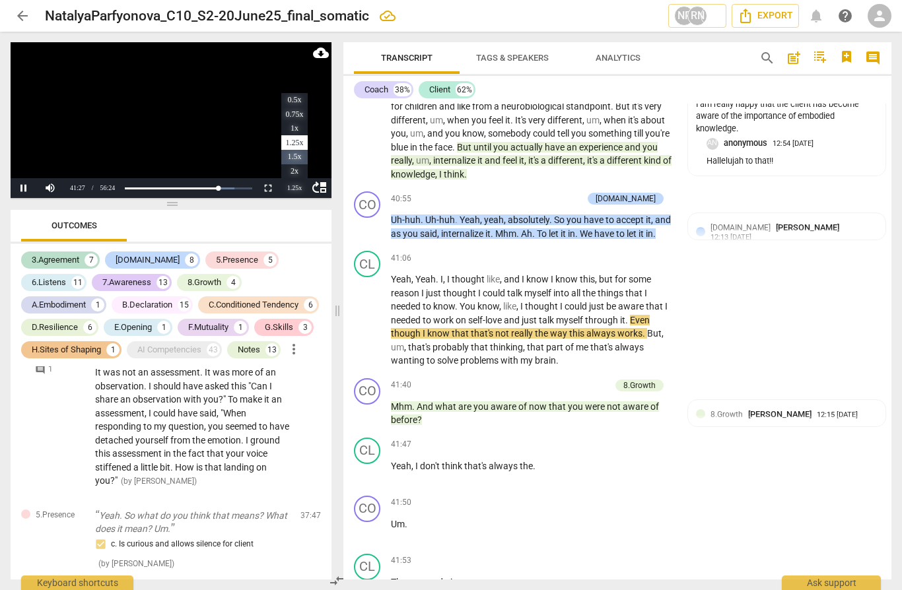
click at [299, 157] on li "1.5x" at bounding box center [294, 157] width 26 height 15
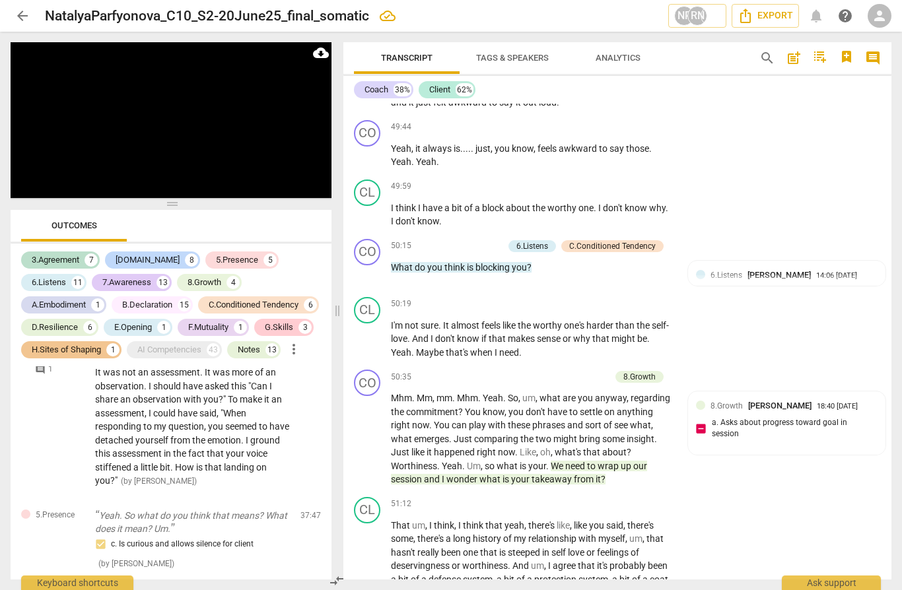
scroll to position [12322, 0]
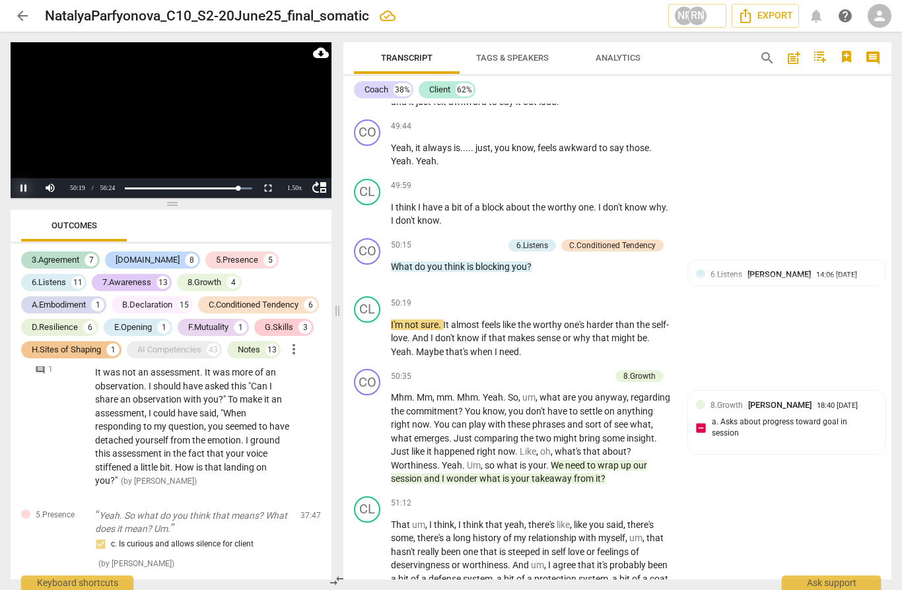
click at [24, 187] on button "Pause" at bounding box center [24, 188] width 26 height 20
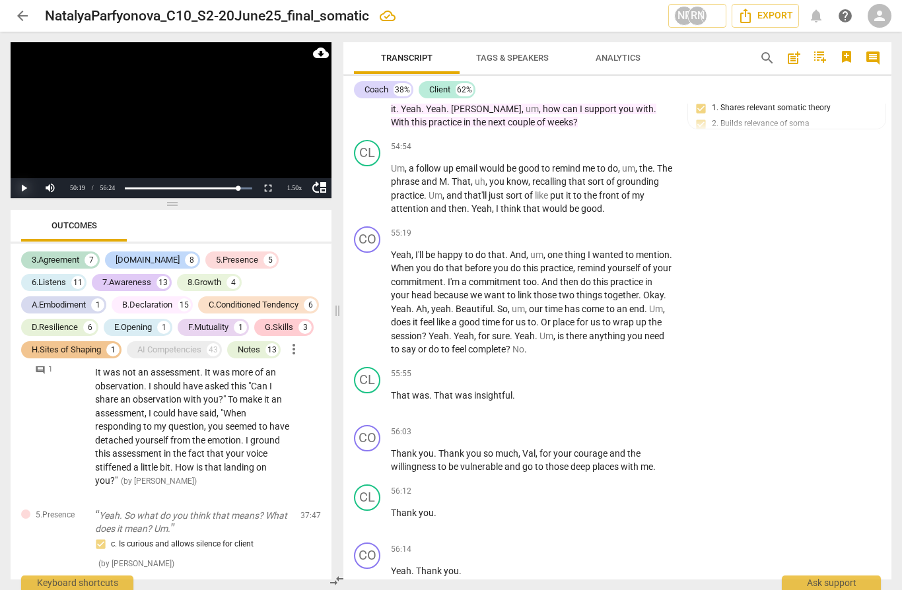
scroll to position [13723, 0]
